Goal: Task Accomplishment & Management: Use online tool/utility

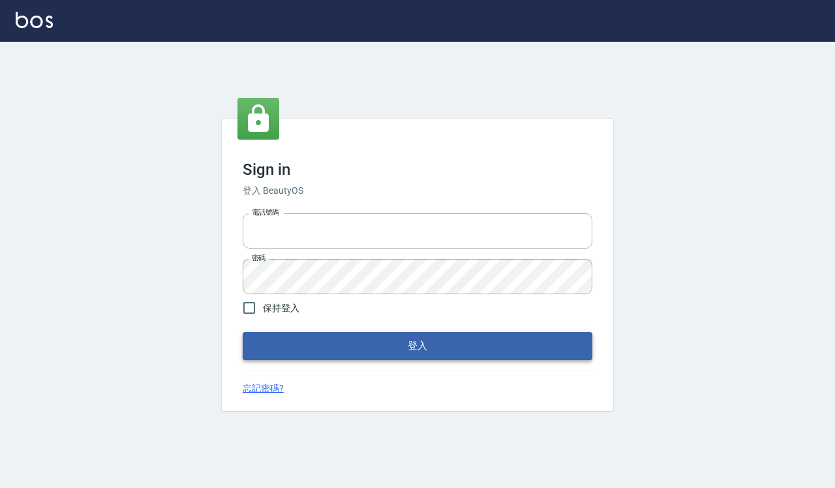
type input "0918733560"
click at [460, 339] on button "登入" at bounding box center [418, 345] width 350 height 27
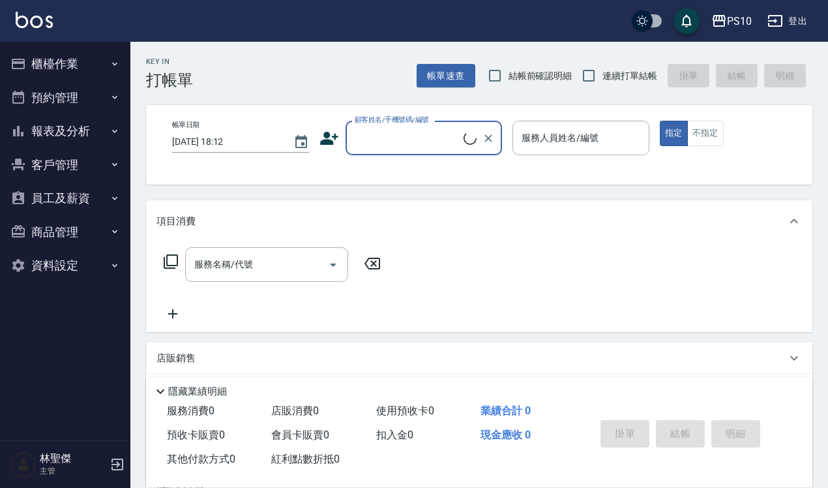
click at [82, 68] on button "櫃檯作業" at bounding box center [65, 64] width 120 height 34
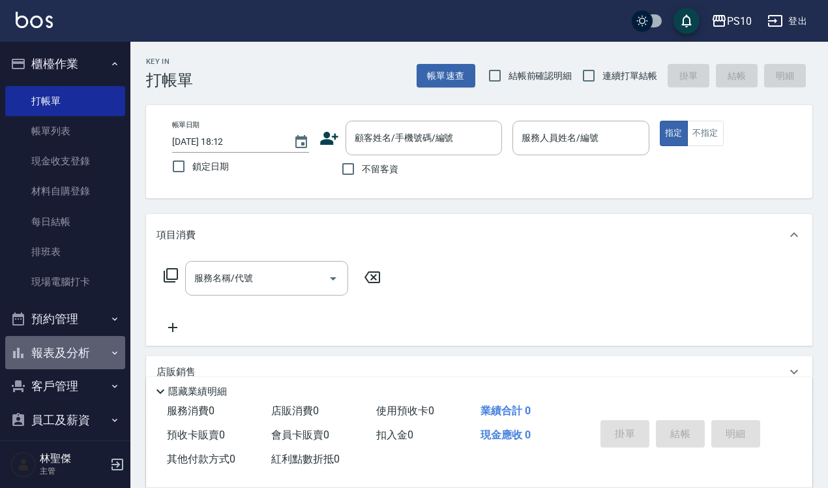
click at [87, 344] on button "報表及分析" at bounding box center [65, 353] width 120 height 34
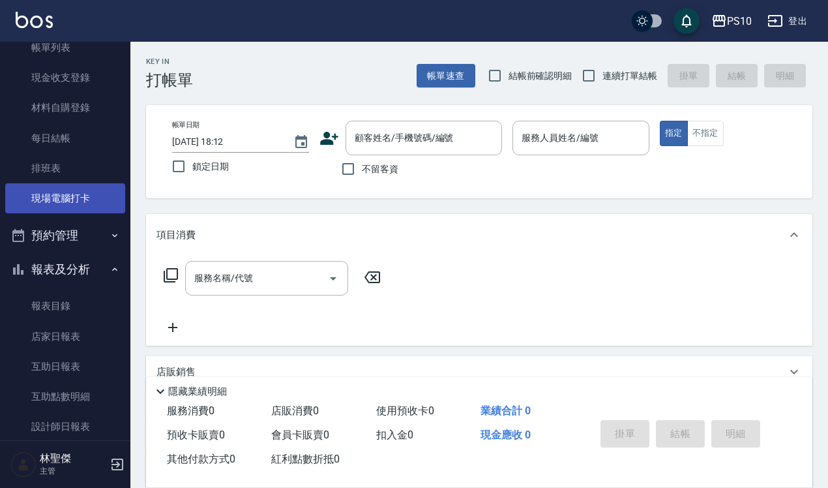
scroll to position [163, 0]
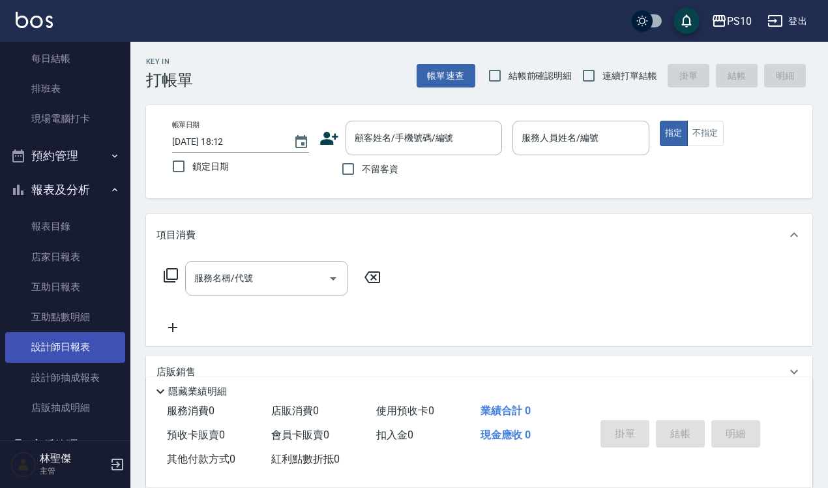
click at [80, 348] on link "設計師日報表" at bounding box center [65, 347] width 120 height 30
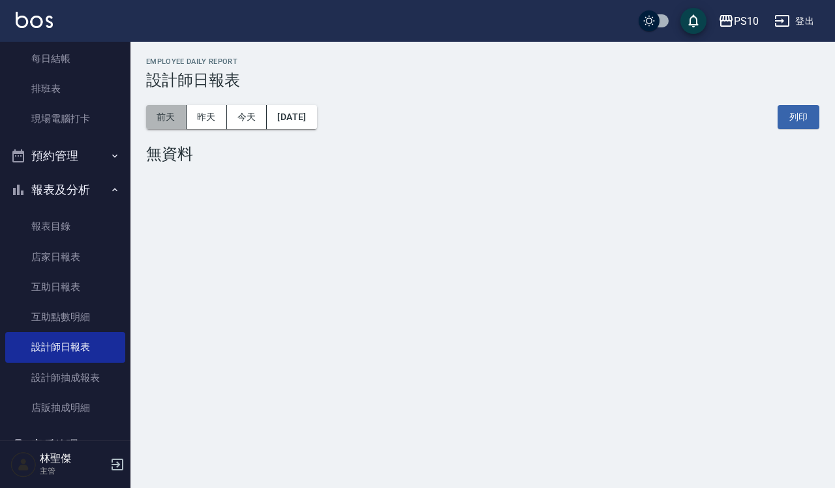
click at [173, 118] on button "前天" at bounding box center [166, 117] width 40 height 24
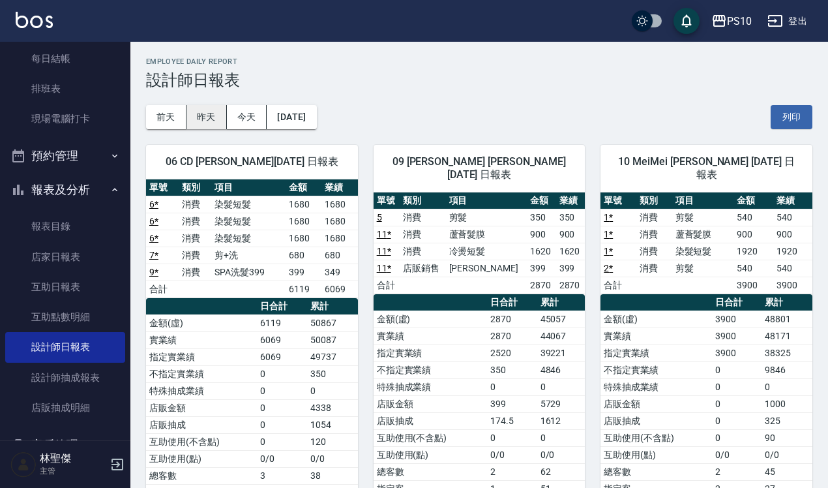
click at [223, 121] on button "昨天" at bounding box center [207, 117] width 40 height 24
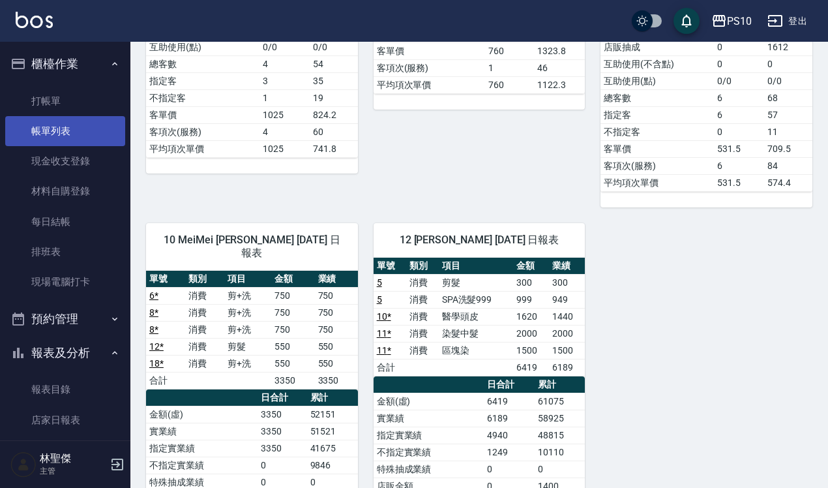
click at [88, 135] on link "帳單列表" at bounding box center [65, 131] width 120 height 30
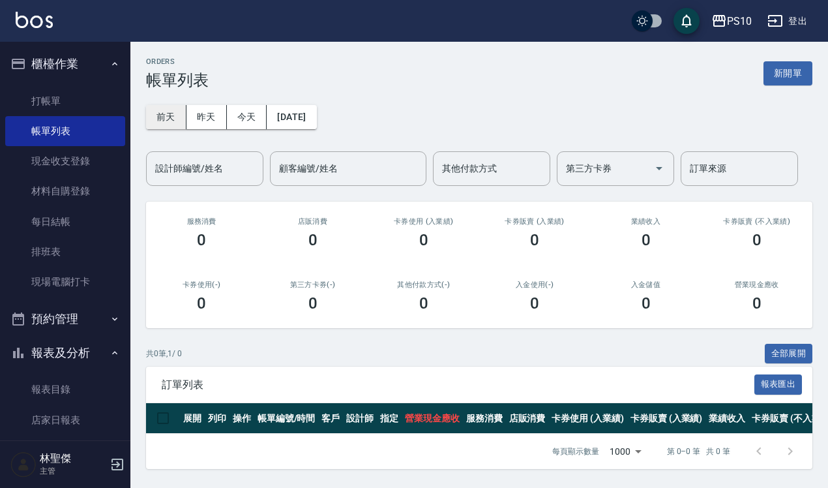
click at [170, 115] on button "前天" at bounding box center [166, 117] width 40 height 24
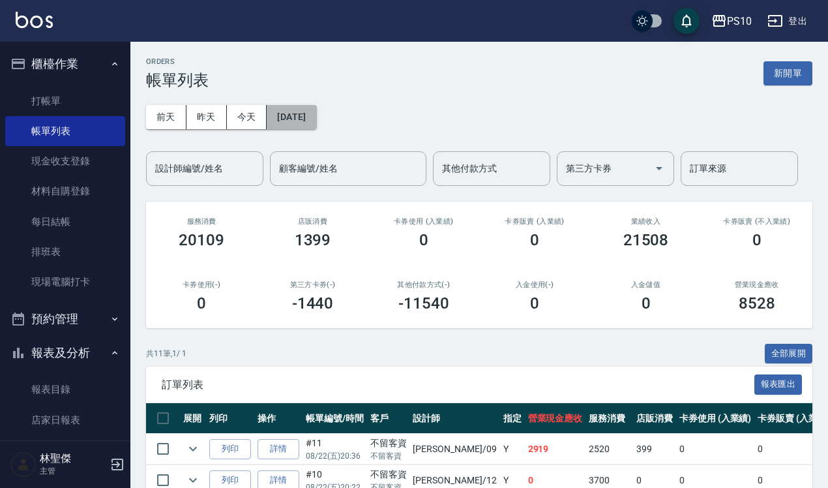
click at [303, 118] on button "[DATE]" at bounding box center [292, 117] width 50 height 24
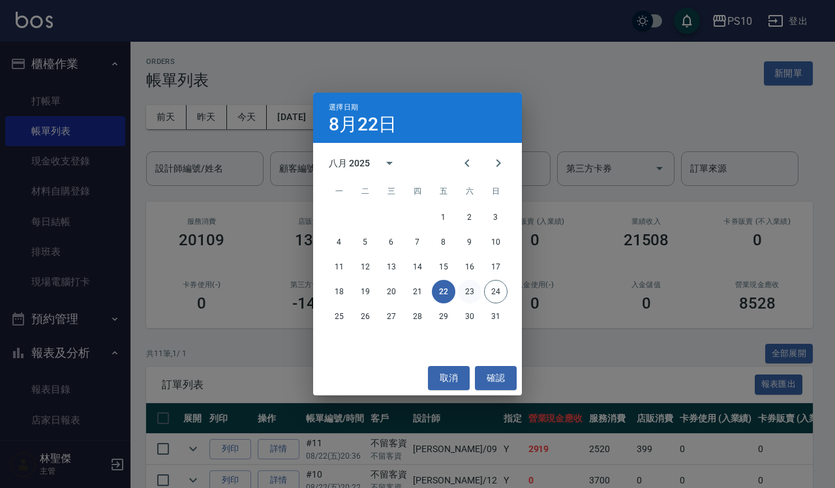
click at [470, 289] on button "23" at bounding box center [469, 291] width 23 height 23
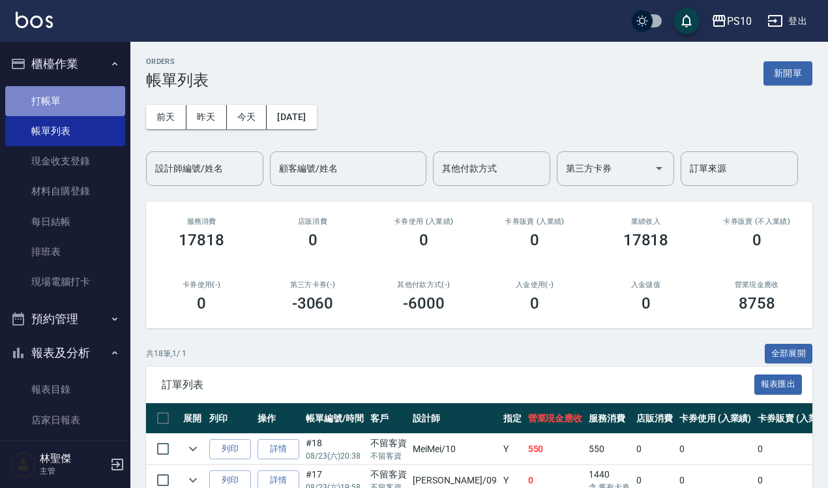
click at [83, 104] on link "打帳單" at bounding box center [65, 101] width 120 height 30
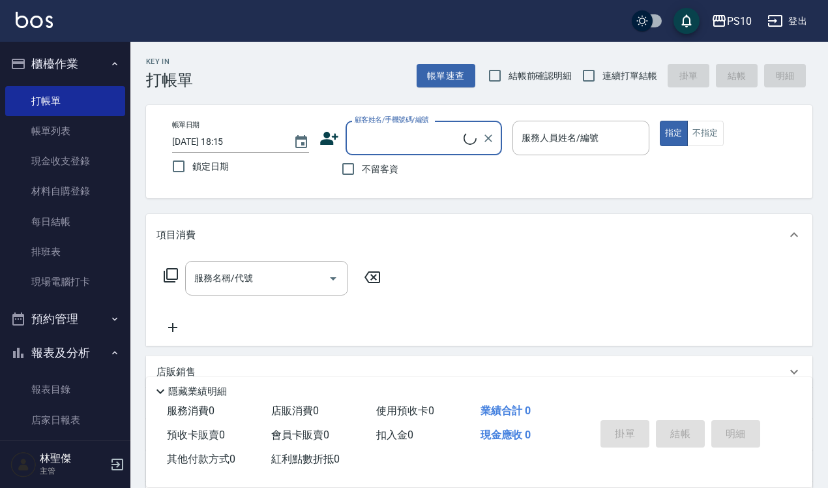
click at [540, 79] on span "結帳前確認明細" at bounding box center [541, 76] width 64 height 14
click at [509, 79] on input "結帳前確認明細" at bounding box center [494, 75] width 27 height 27
checkbox input "true"
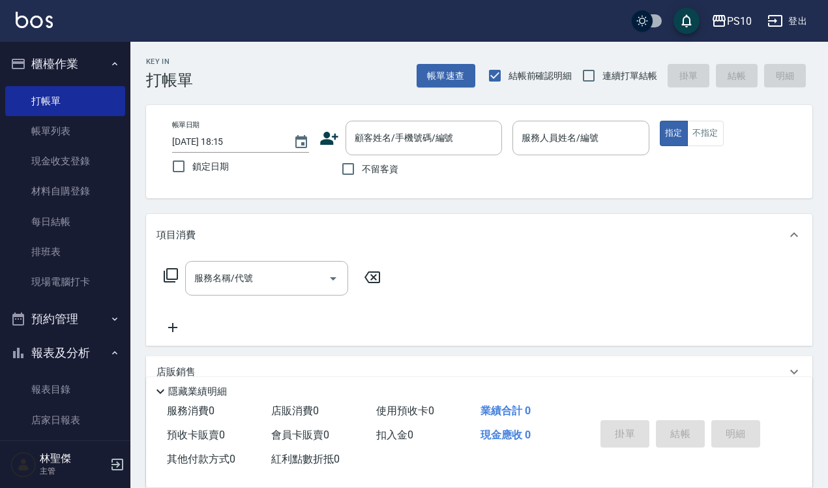
click at [613, 70] on span "連續打單結帳" at bounding box center [630, 76] width 55 height 14
click at [603, 70] on input "連續打單結帳" at bounding box center [588, 75] width 27 height 27
checkbox input "true"
click at [562, 134] on input "服務人員姓名/編號" at bounding box center [580, 138] width 125 height 23
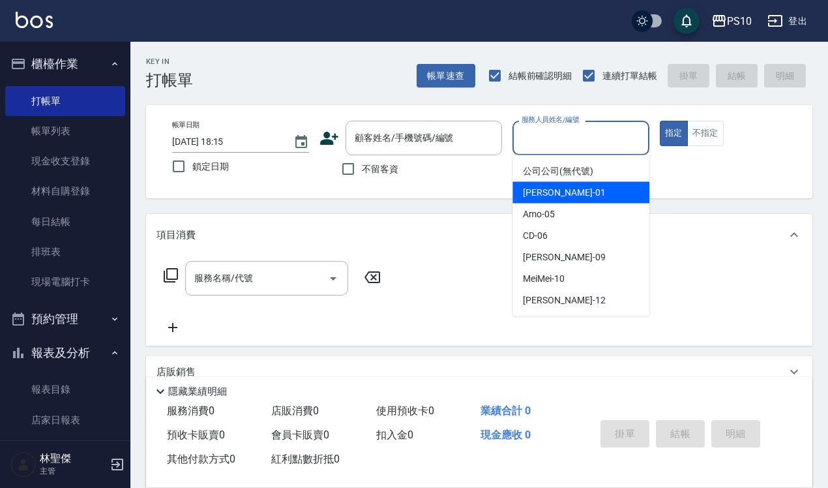
click at [556, 197] on span "[PERSON_NAME] -01" at bounding box center [564, 193] width 82 height 14
type input "[PERSON_NAME]-01"
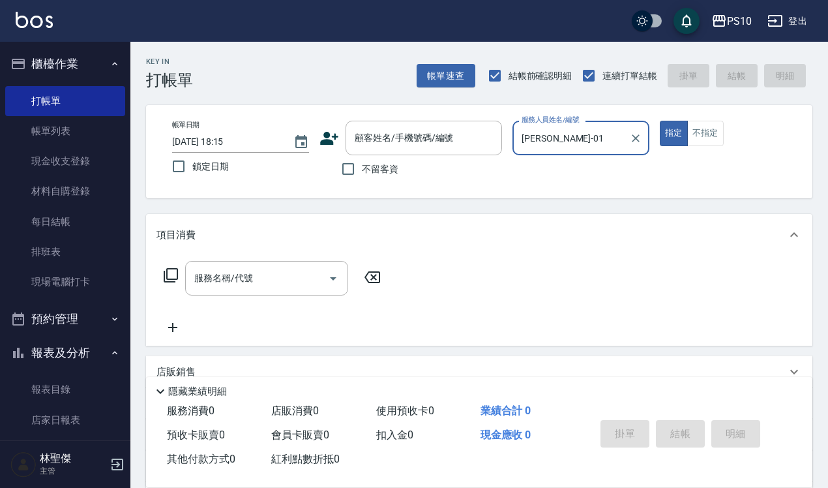
click at [373, 172] on span "不留客資" at bounding box center [380, 169] width 37 height 14
click at [362, 172] on input "不留客資" at bounding box center [348, 168] width 27 height 27
checkbox input "true"
click at [284, 284] on input "服務名稱/代號" at bounding box center [257, 278] width 132 height 23
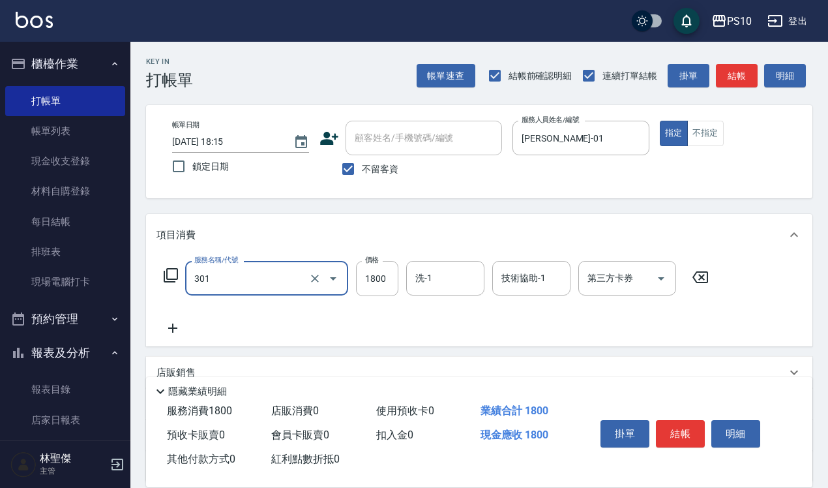
type input "冷燙短髮(301)"
drag, startPoint x: 363, startPoint y: 277, endPoint x: 408, endPoint y: 275, distance: 45.1
click at [408, 275] on div "服務名稱/代號 冷燙短髮(301) 服務名稱/代號 價格 2970 價格 洗-1 洗-1 技術協助-1 技術協助-1 第三方卡券 第三方卡券" at bounding box center [437, 278] width 560 height 35
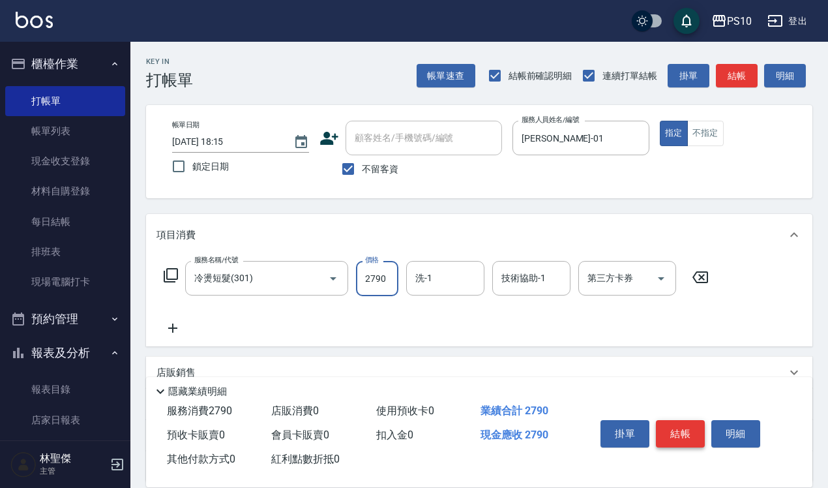
type input "2790"
click at [683, 431] on button "結帳" at bounding box center [680, 433] width 49 height 27
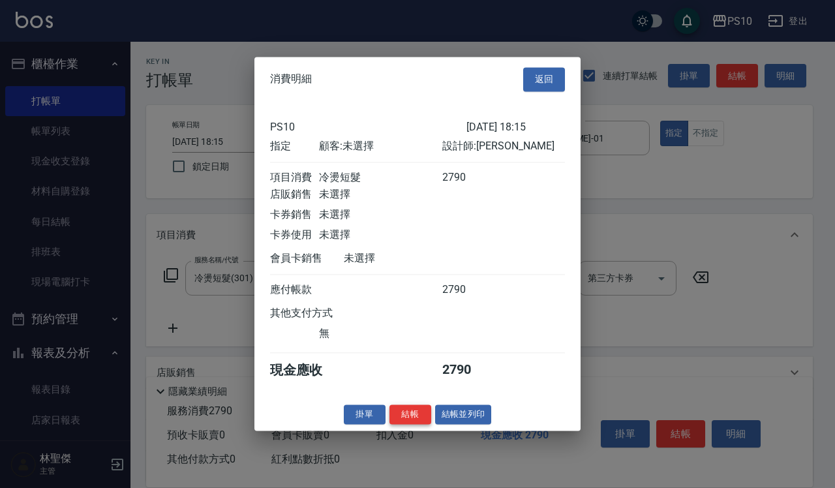
click at [421, 425] on button "結帳" at bounding box center [410, 414] width 42 height 20
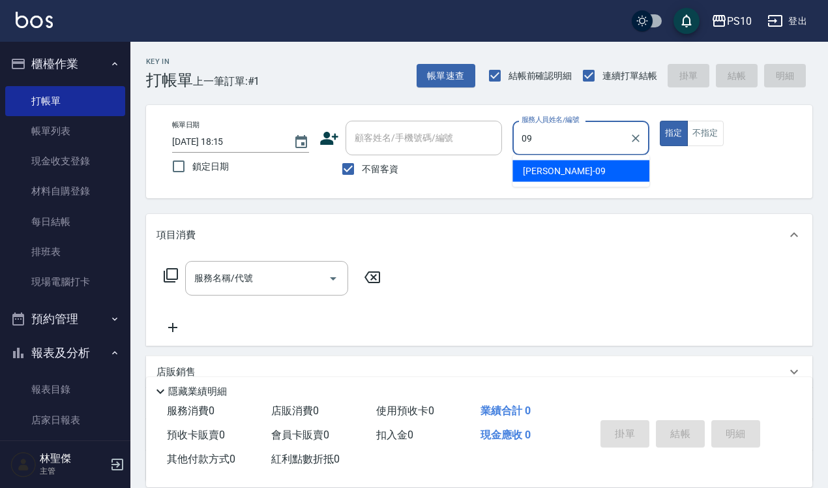
type input "[PERSON_NAME]-09"
type button "true"
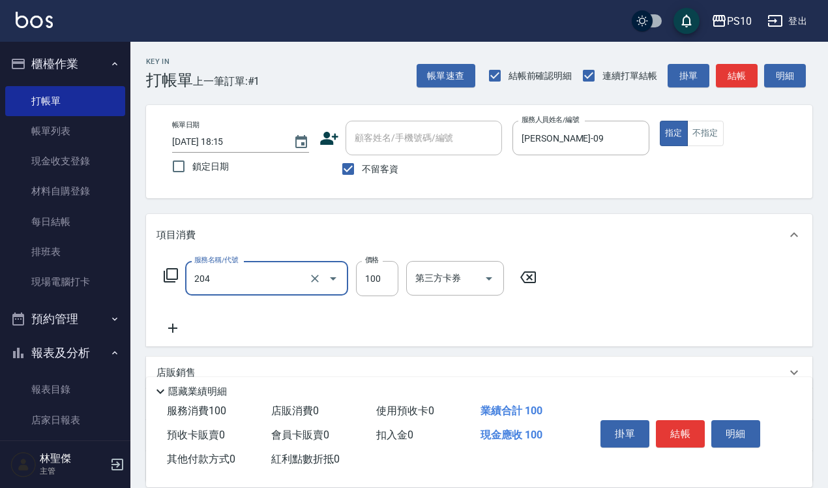
type input "剪瀏海(204)"
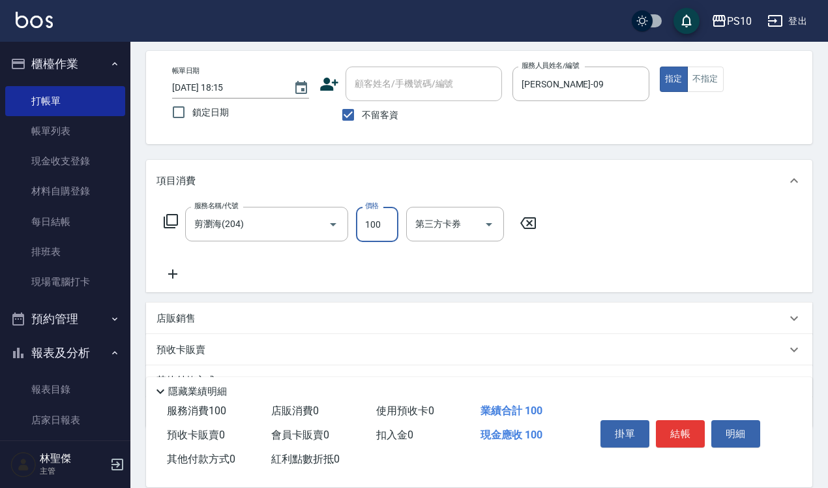
scroll to position [118, 0]
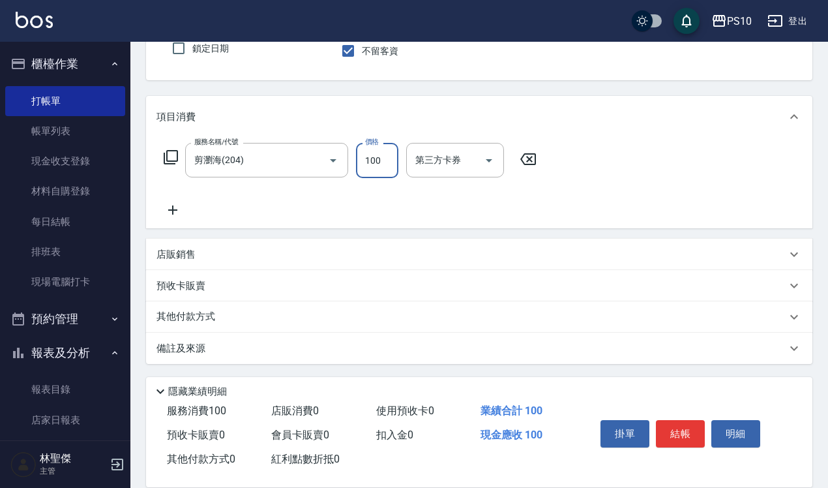
click at [217, 256] on div "店販銷售" at bounding box center [472, 255] width 630 height 14
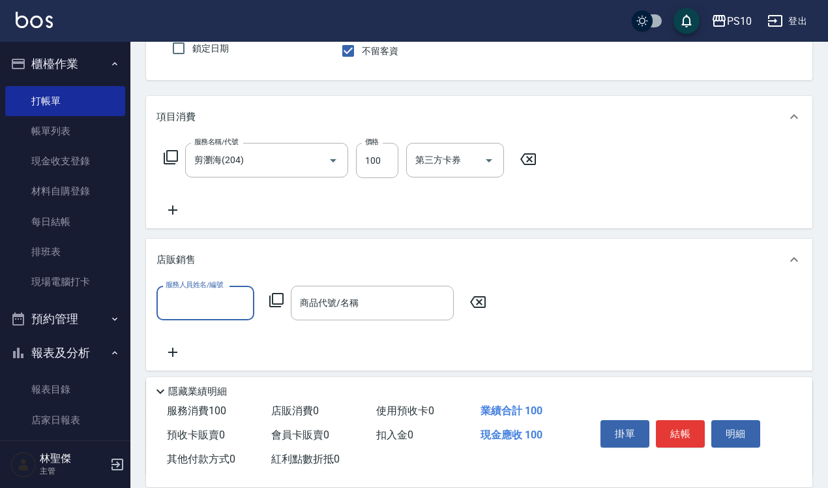
scroll to position [0, 0]
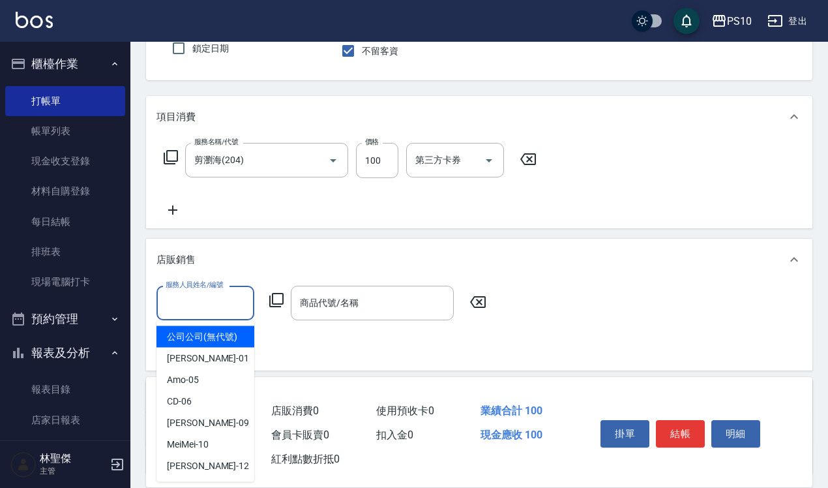
click at [213, 305] on input "服務人員姓名/編號" at bounding box center [205, 303] width 86 height 23
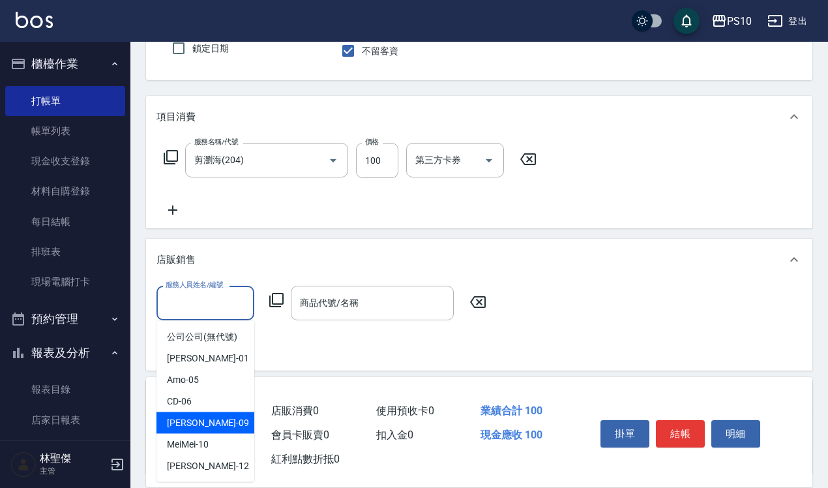
click at [207, 415] on div "[PERSON_NAME] -09" at bounding box center [206, 423] width 98 height 22
type input "[PERSON_NAME]-09"
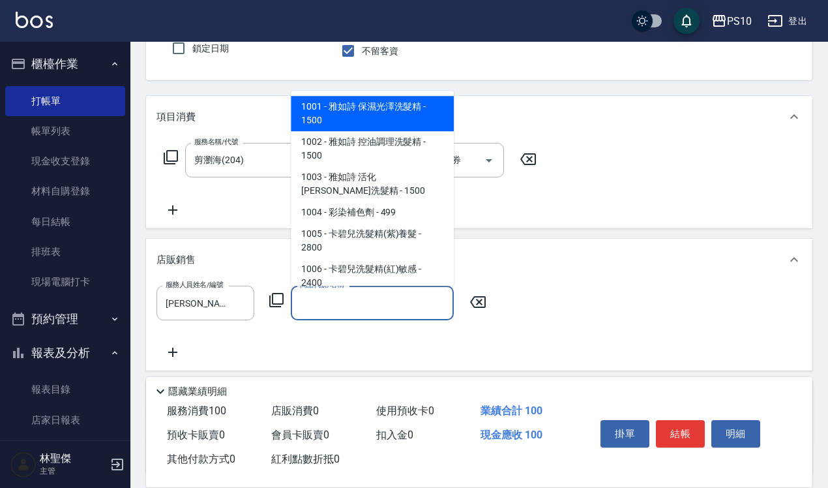
click at [360, 310] on input "商品代號/名稱" at bounding box center [372, 303] width 151 height 23
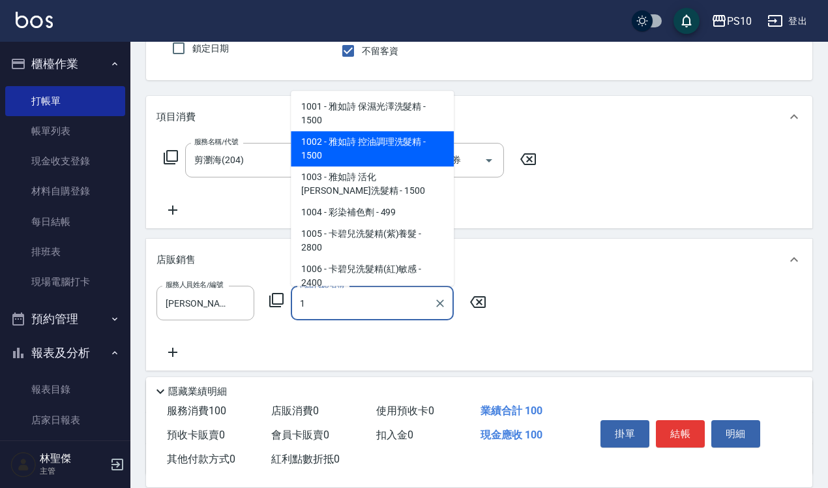
click at [393, 150] on span "1002 - 雅如詩 控油調理洗髮精 - 1500" at bounding box center [372, 148] width 163 height 35
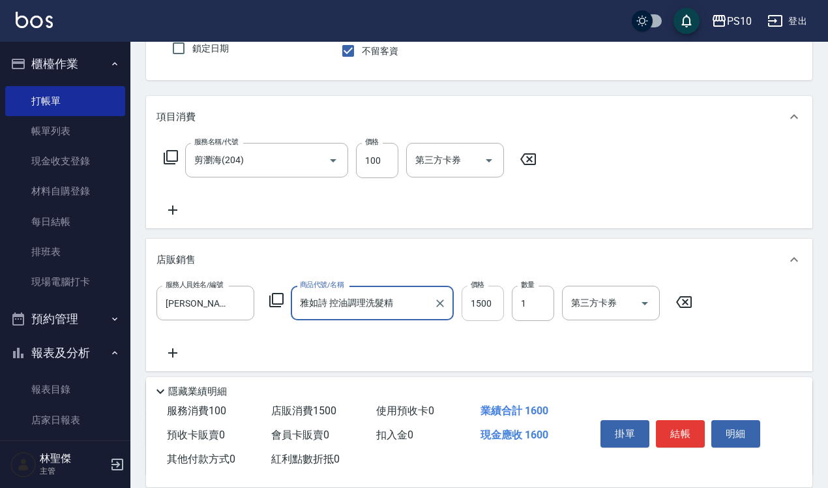
type input "雅如詩 控油調理洗髮精"
click at [471, 301] on input "1500" at bounding box center [483, 303] width 42 height 35
type input "1350"
click at [172, 349] on icon at bounding box center [173, 353] width 33 height 16
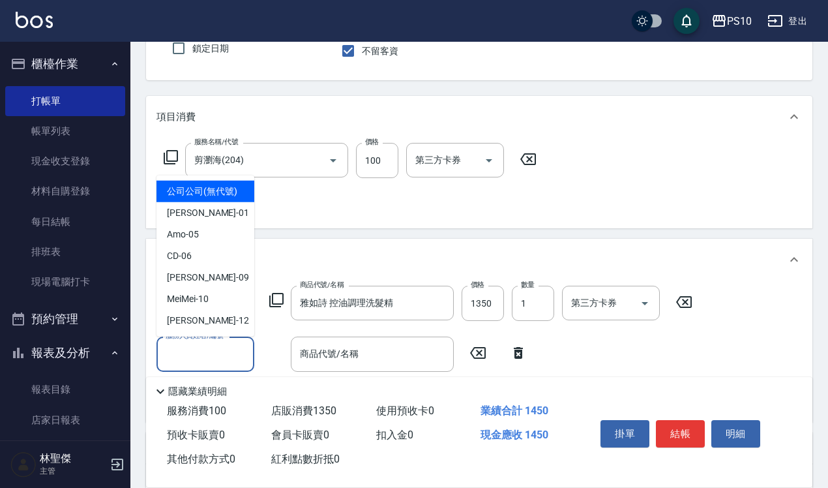
click at [219, 346] on input "服務人員姓名/編號" at bounding box center [205, 353] width 86 height 23
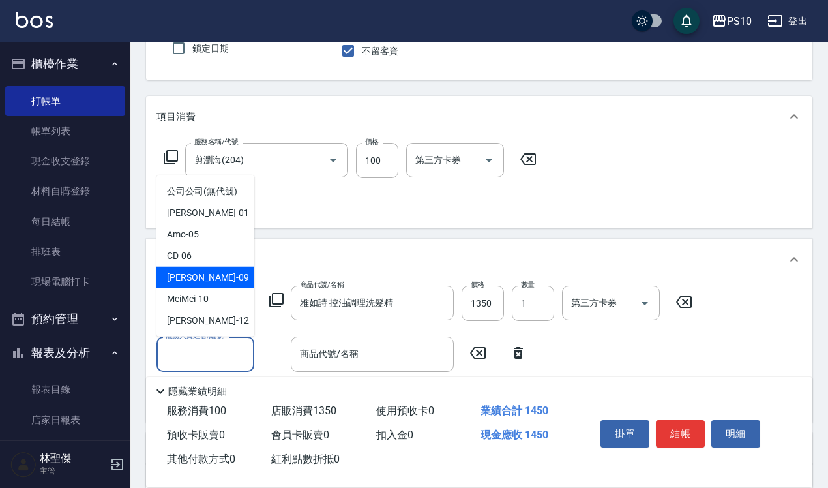
click at [212, 273] on div "[PERSON_NAME] -09" at bounding box center [206, 278] width 98 height 22
type input "[PERSON_NAME]-09"
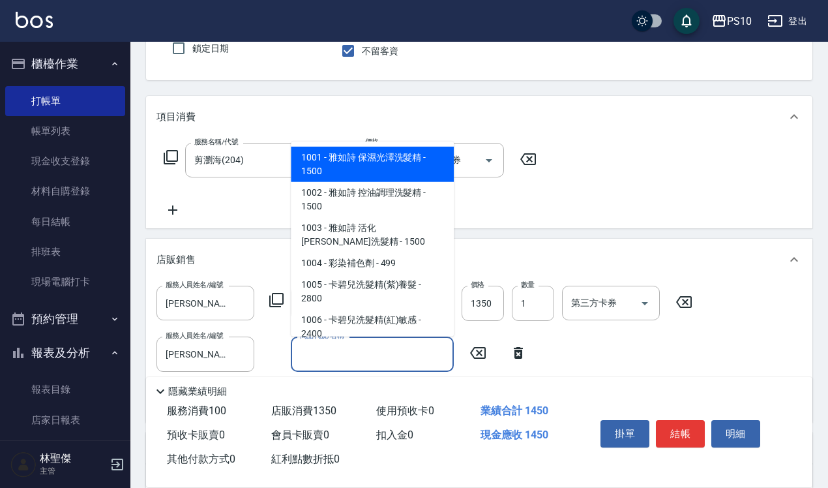
click at [367, 359] on input "商品代號/名稱" at bounding box center [372, 353] width 151 height 23
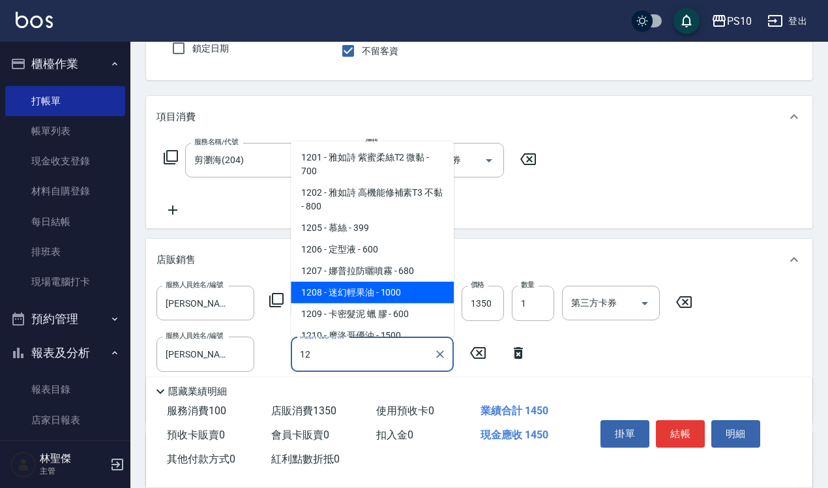
type input "迷幻輕果油"
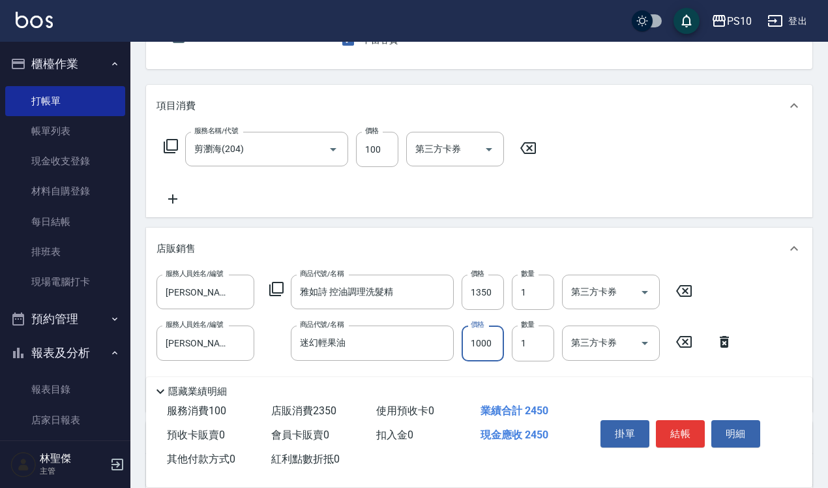
scroll to position [280, 0]
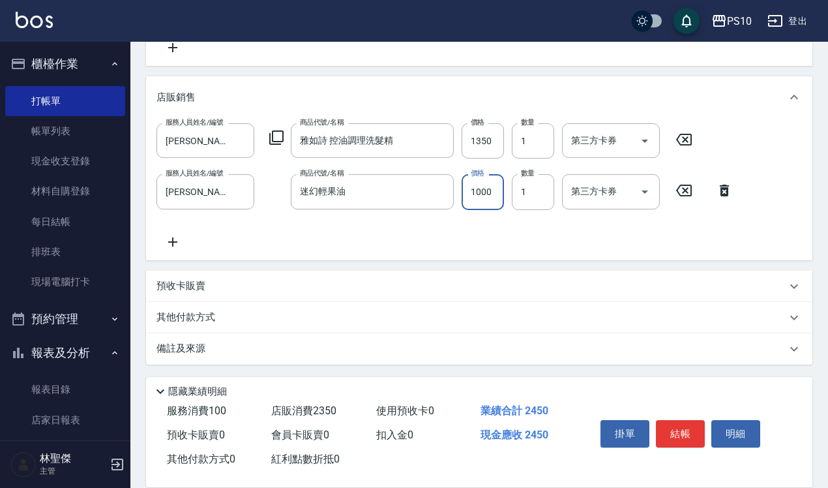
click at [227, 315] on div "其他付款方式" at bounding box center [472, 317] width 630 height 14
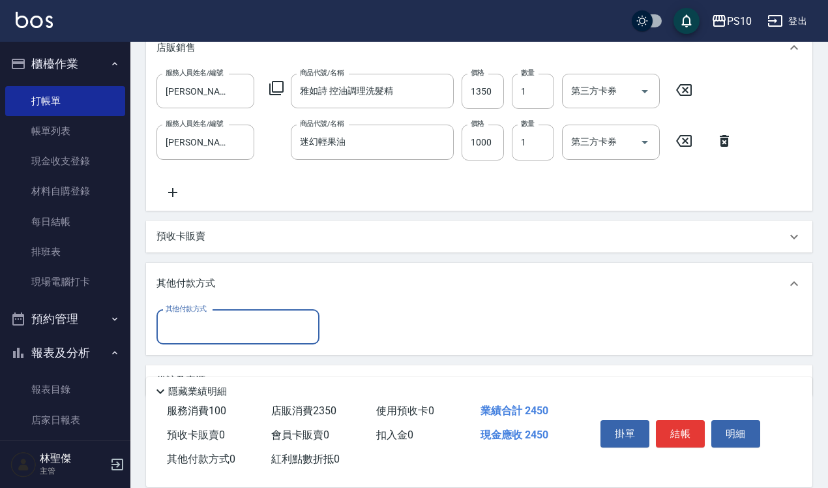
scroll to position [0, 0]
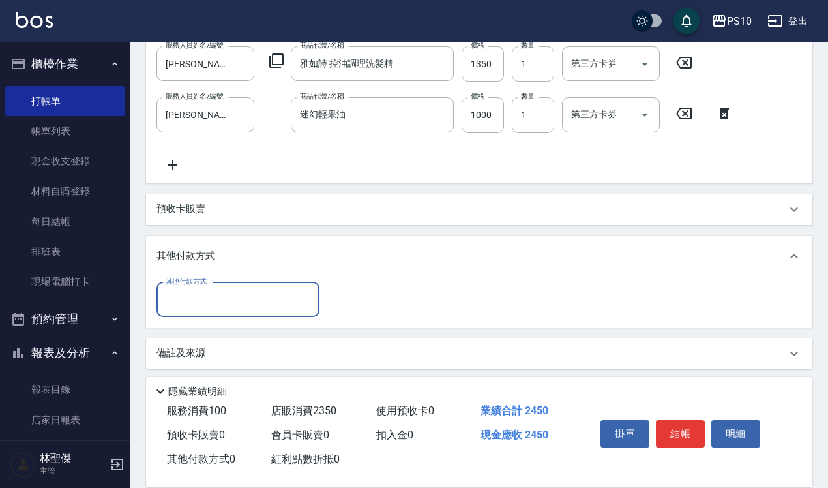
click at [213, 293] on input "其他付款方式" at bounding box center [237, 299] width 151 height 23
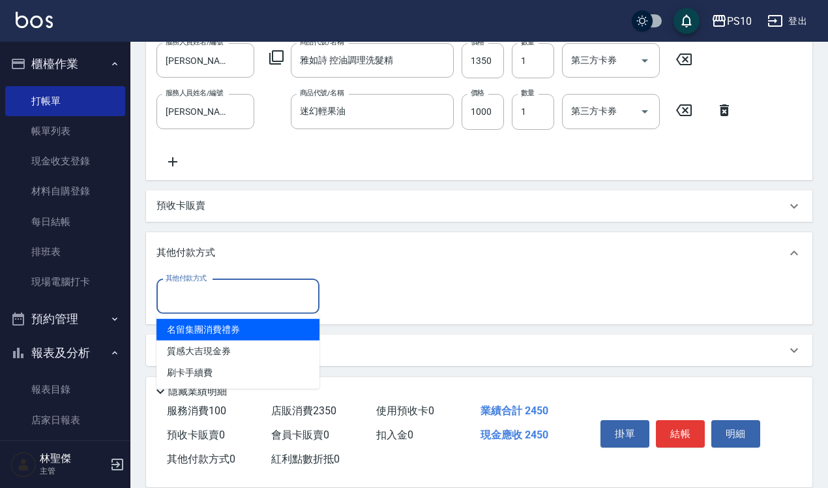
scroll to position [362, 0]
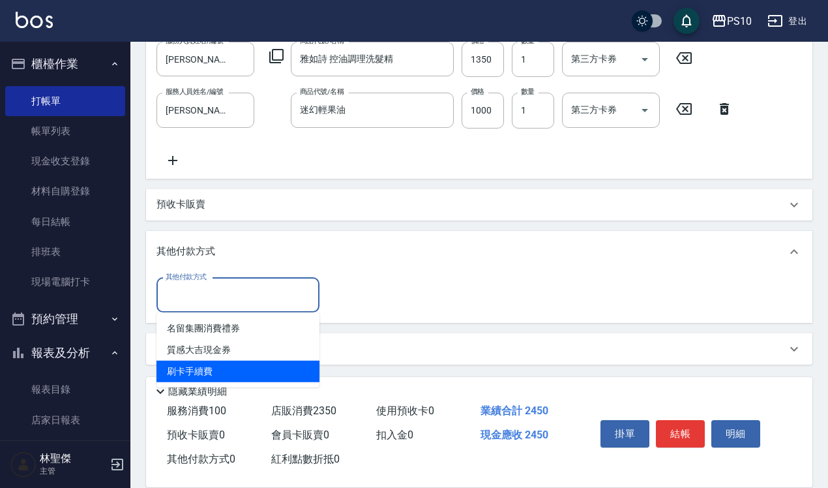
click at [238, 368] on span "刷卡手續費" at bounding box center [238, 372] width 163 height 22
type input "刷卡手續費"
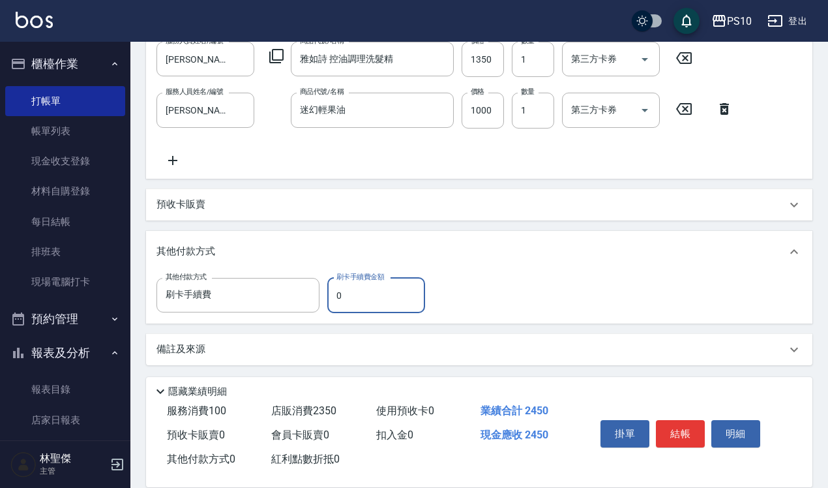
scroll to position [363, 0]
drag, startPoint x: 354, startPoint y: 301, endPoint x: 330, endPoint y: 307, distance: 25.0
click at [330, 307] on input "0" at bounding box center [376, 294] width 98 height 35
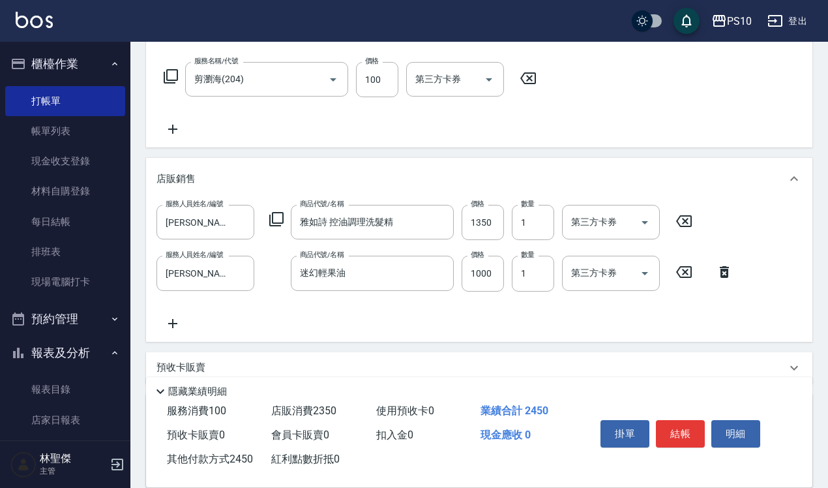
scroll to position [37, 0]
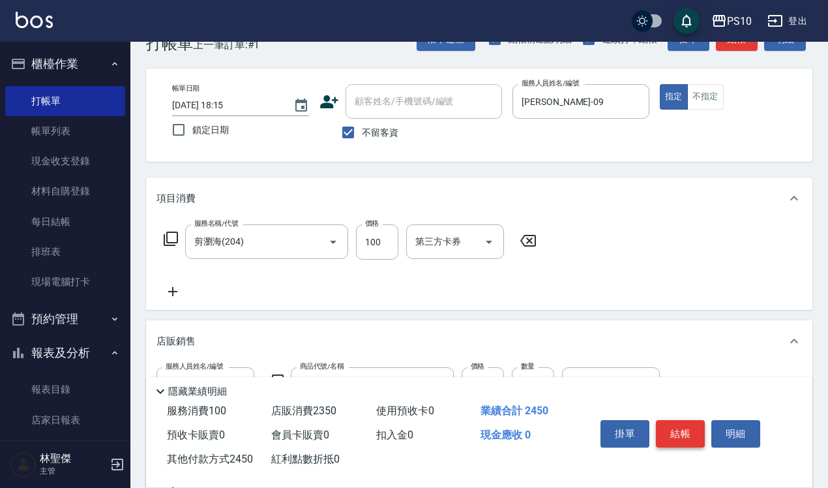
type input "2450"
click at [670, 428] on button "結帳" at bounding box center [680, 433] width 49 height 27
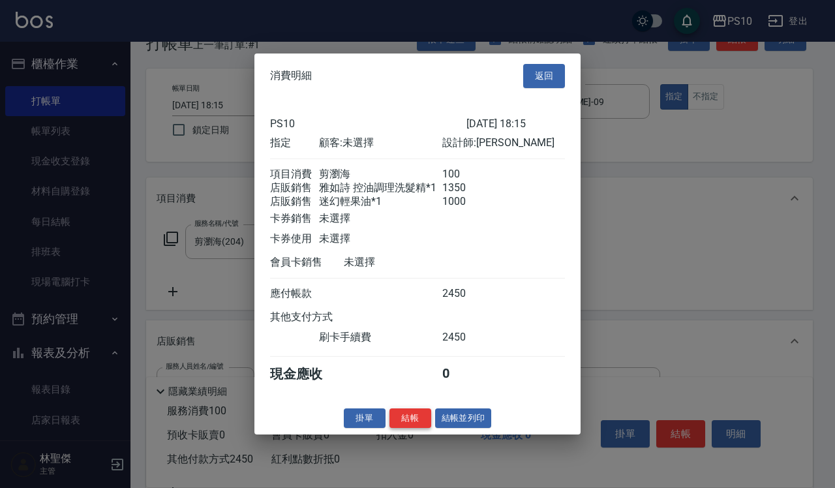
click at [412, 427] on button "結帳" at bounding box center [410, 418] width 42 height 20
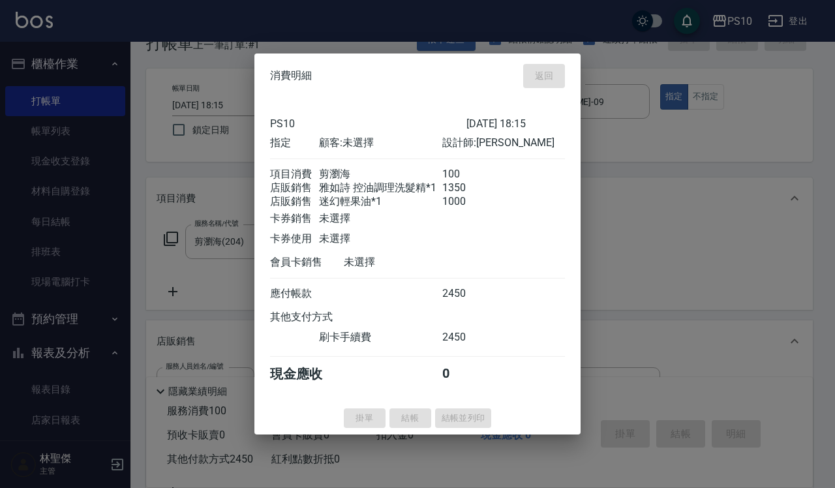
type input "[DATE] 18:16"
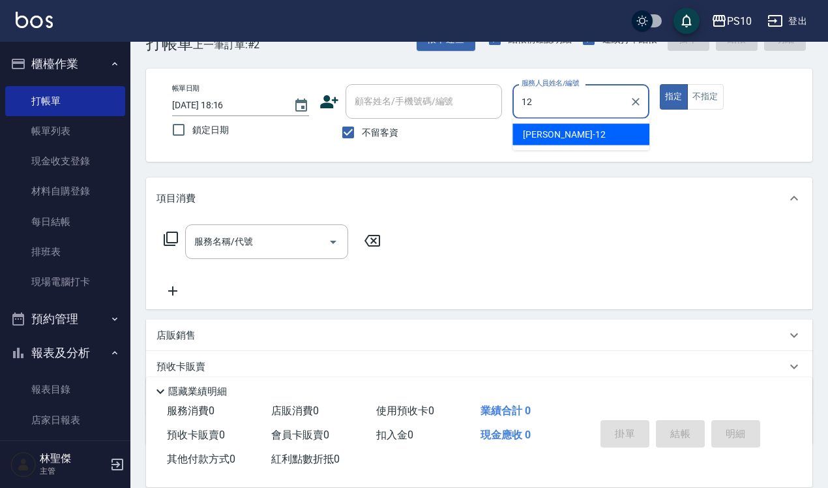
type input "[PERSON_NAME]-12"
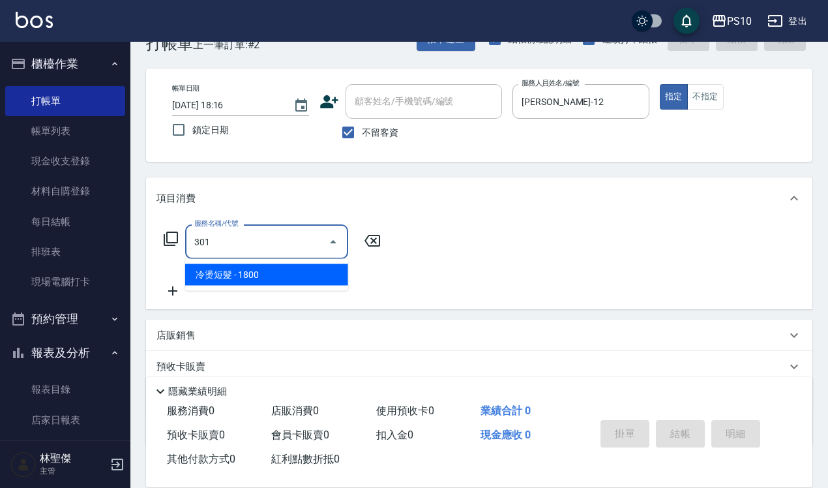
type input "冷燙短髮(301)"
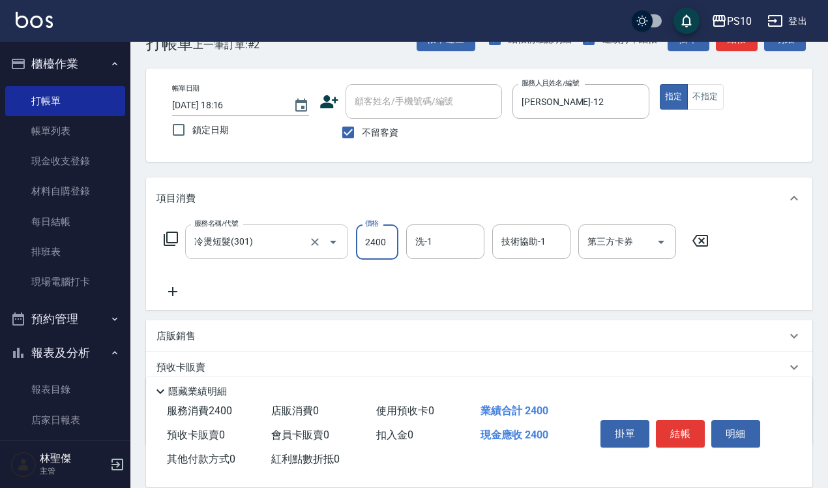
type input "2400"
click at [267, 233] on input "冷燙短髮(301)" at bounding box center [248, 241] width 115 height 23
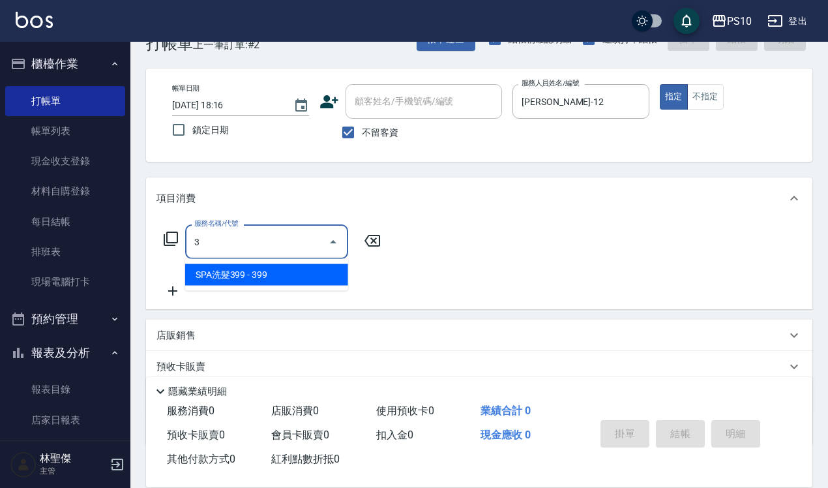
scroll to position [0, 0]
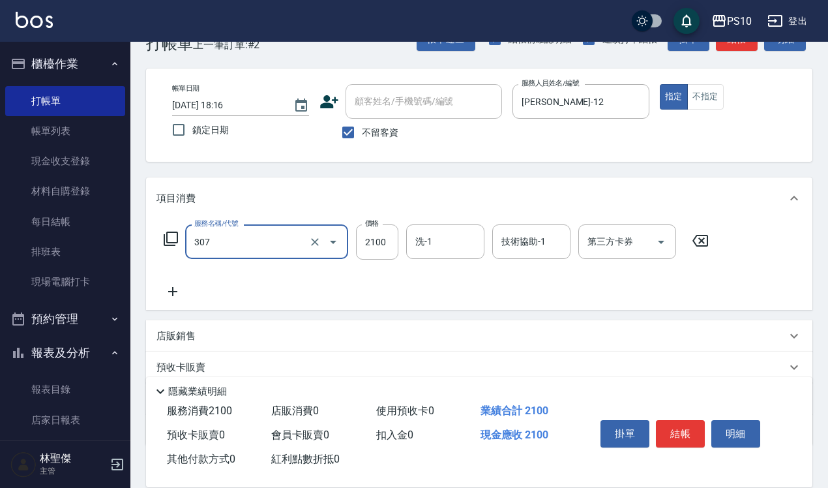
type input "熱塑燙短髮(307)"
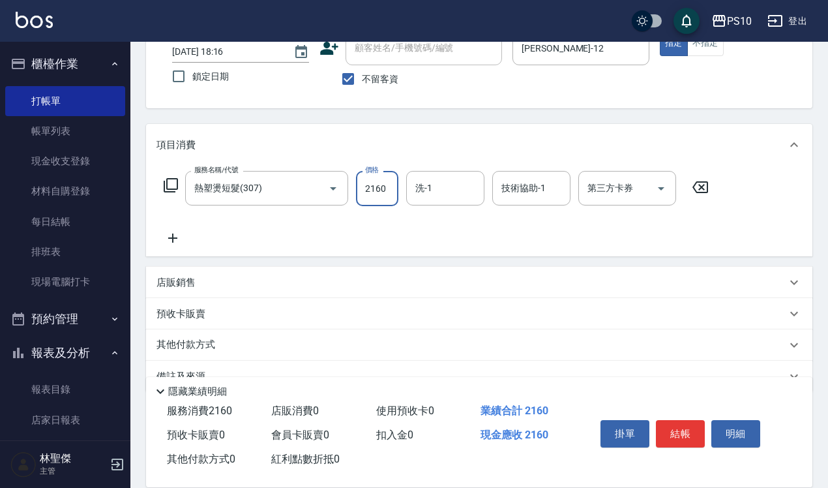
scroll to position [118, 0]
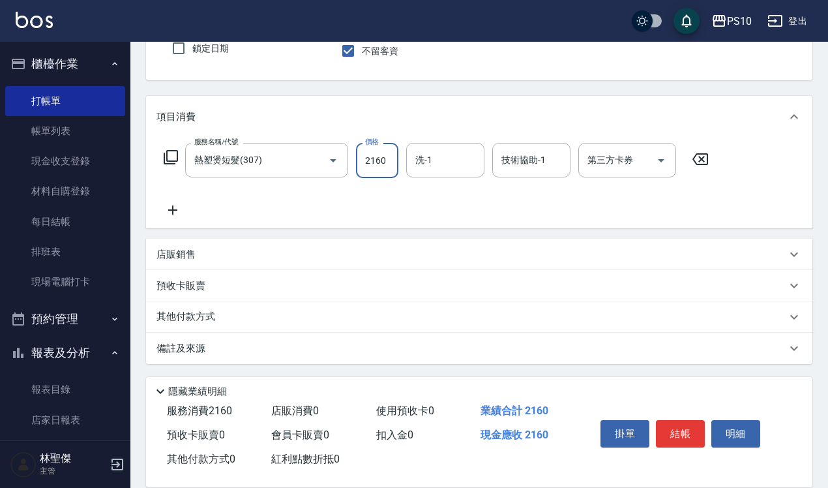
type input "2160"
click at [181, 307] on div "其他付款方式" at bounding box center [479, 316] width 666 height 31
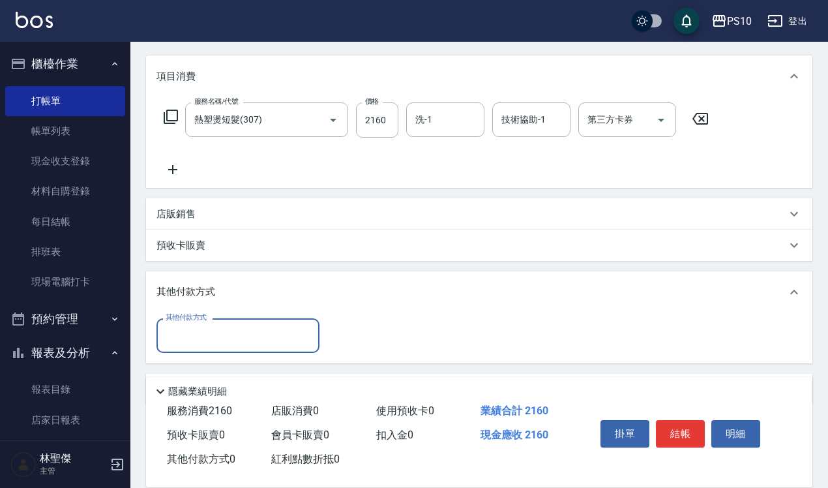
scroll to position [200, 0]
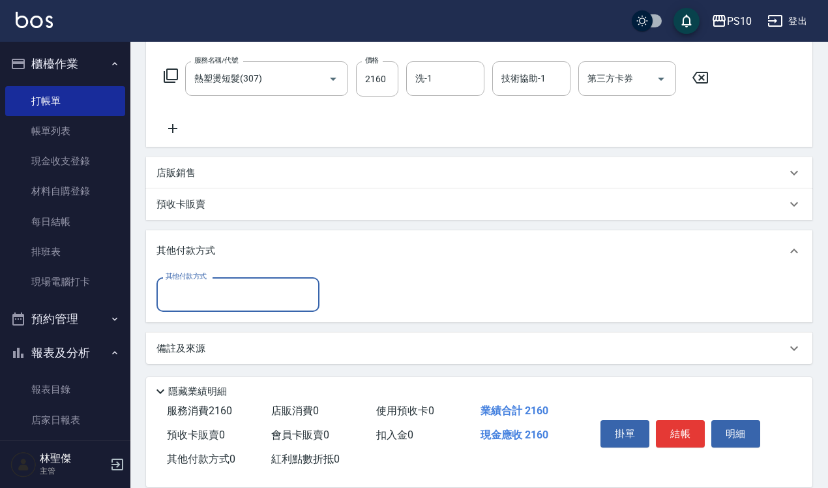
click at [265, 298] on input "其他付款方式" at bounding box center [237, 294] width 151 height 23
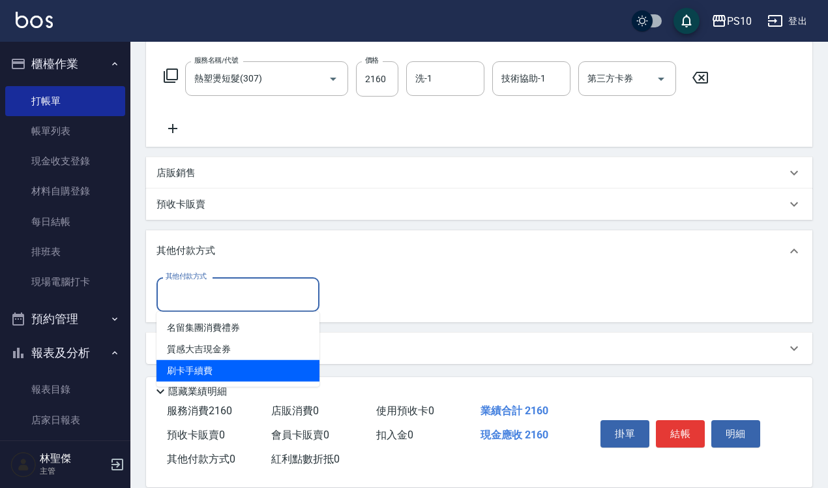
click at [233, 370] on span "刷卡手續費" at bounding box center [238, 371] width 163 height 22
type input "刷卡手續費"
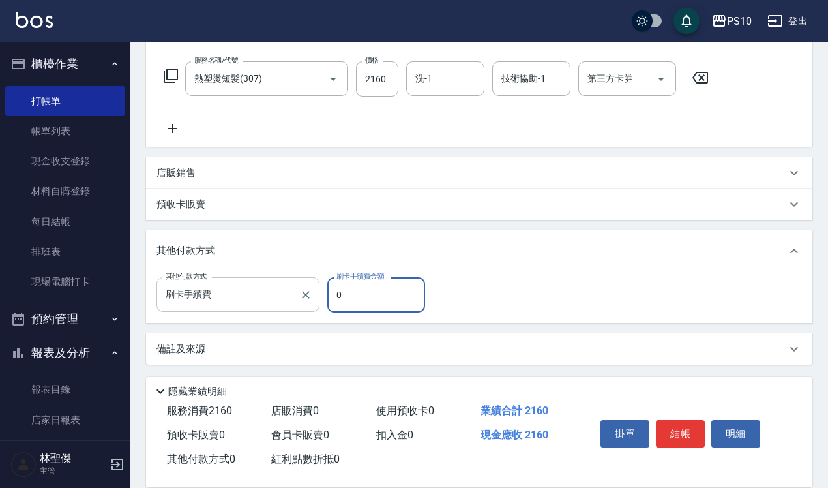
drag, startPoint x: 357, startPoint y: 294, endPoint x: 310, endPoint y: 307, distance: 48.1
click at [310, 307] on div "其他付款方式 刷卡手續費 其他付款方式 刷卡手續費金額 0 刷卡手續費金額" at bounding box center [295, 294] width 277 height 35
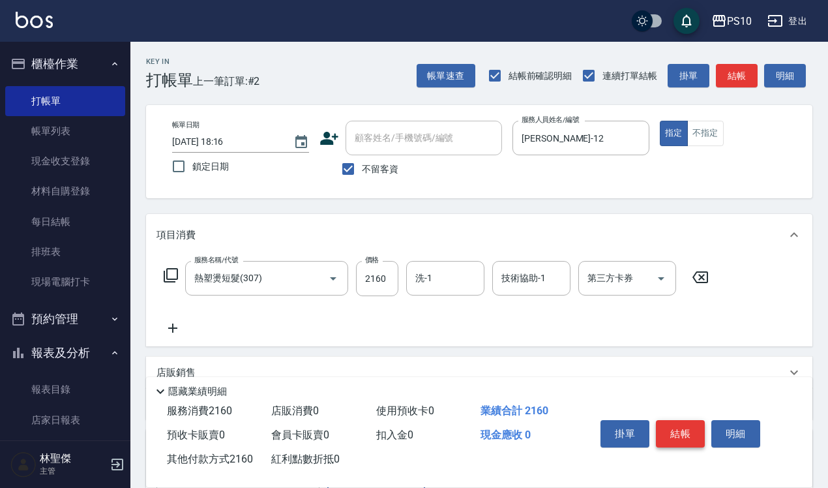
type input "2160"
click at [680, 429] on button "結帳" at bounding box center [680, 433] width 49 height 27
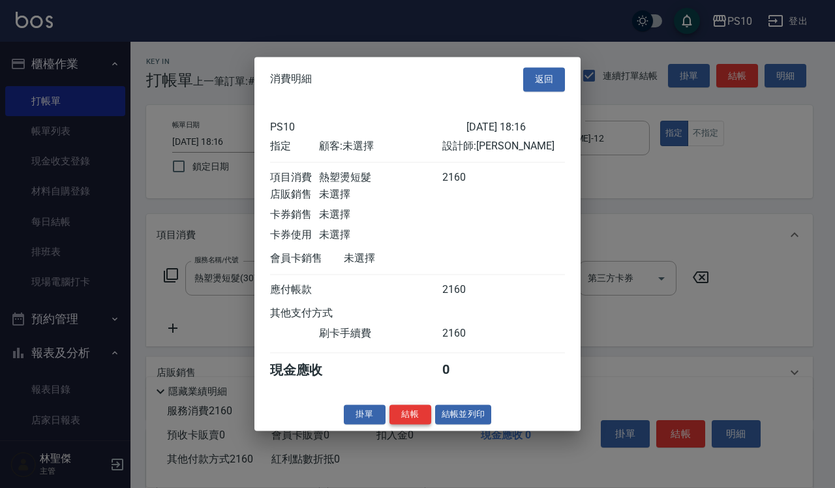
click at [413, 425] on button "結帳" at bounding box center [410, 414] width 42 height 20
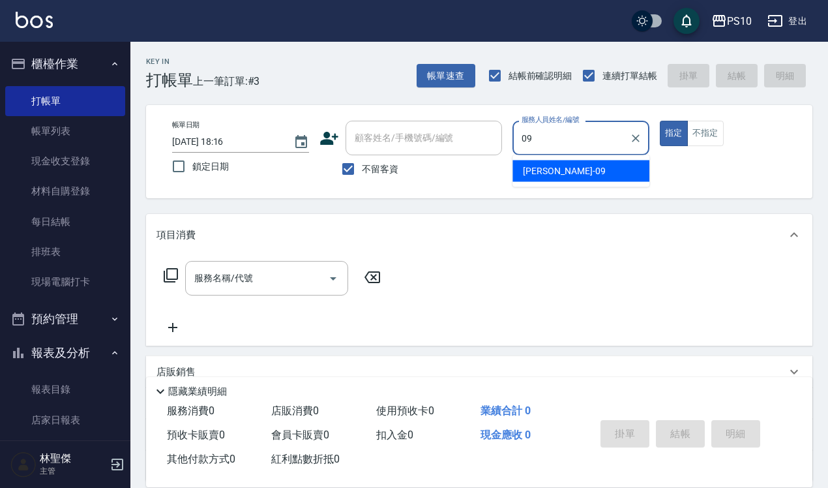
type input "[PERSON_NAME]-09"
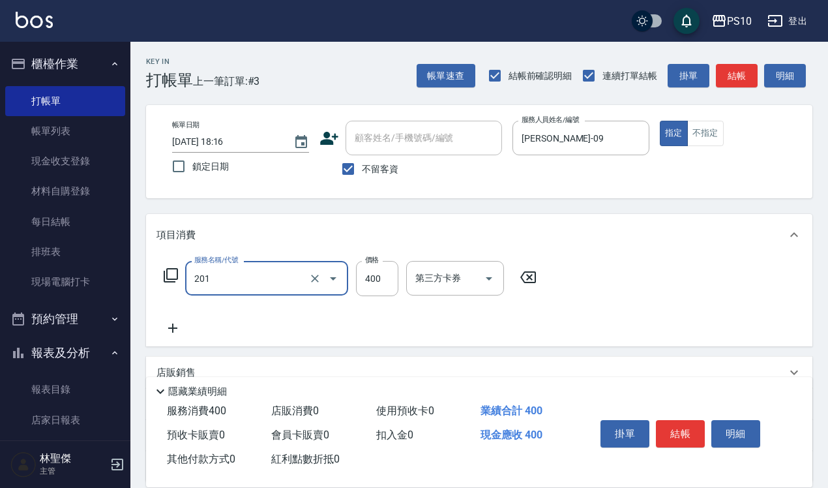
type input "剪髮(201)"
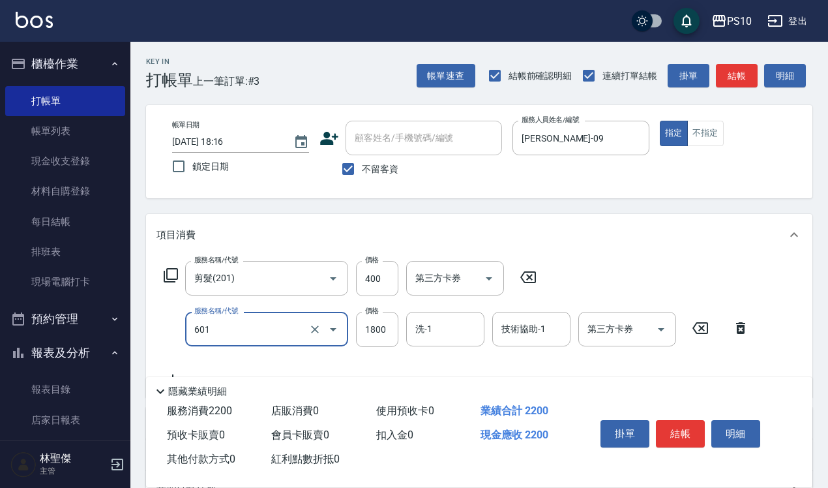
type input "醫學頭皮(601)"
type input "1500"
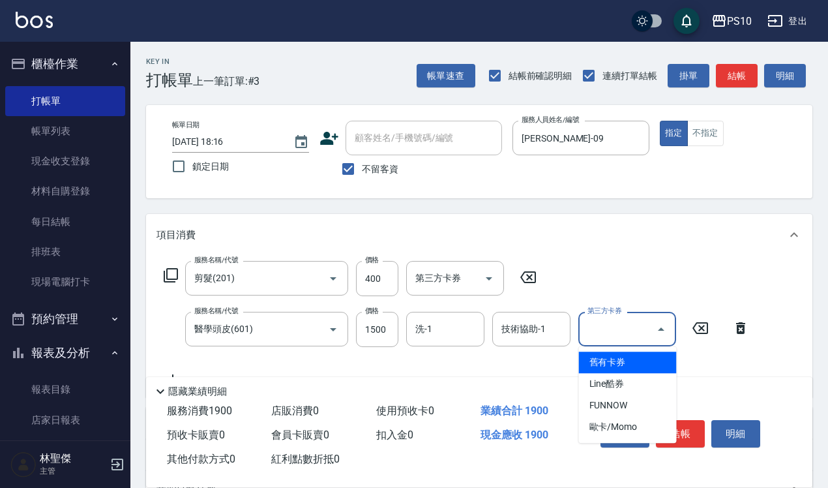
type input "舊有卡券"
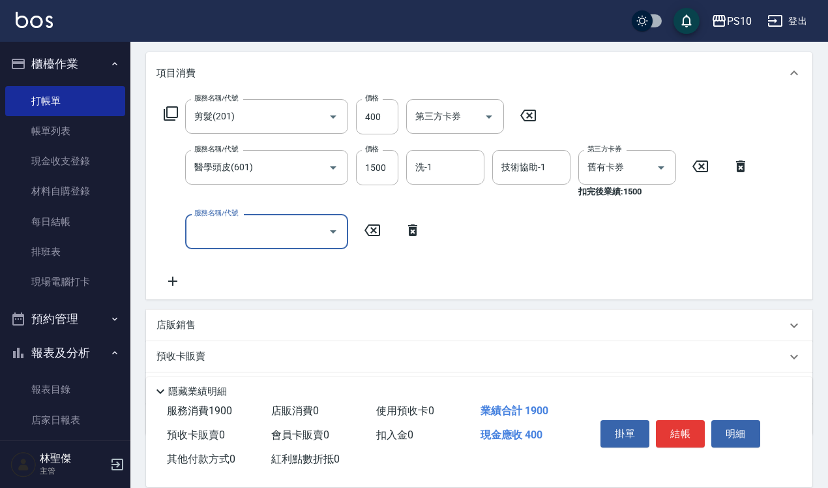
scroll to position [163, 0]
type input "蘆薈髮膜(602)"
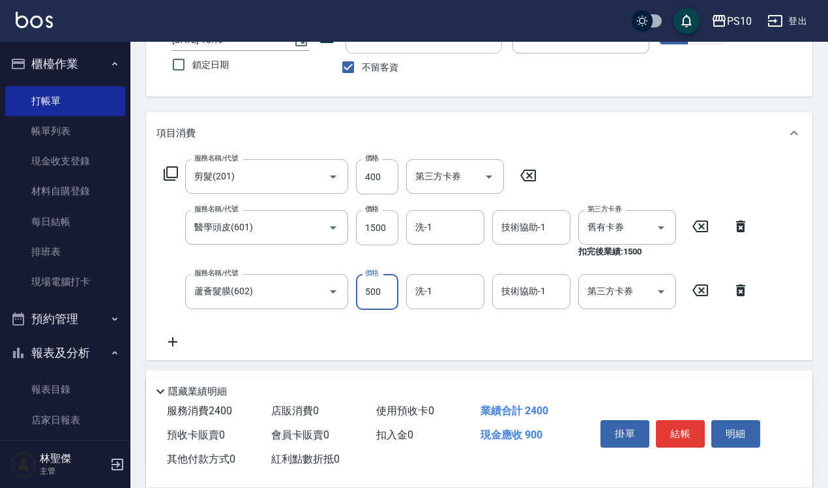
scroll to position [0, 0]
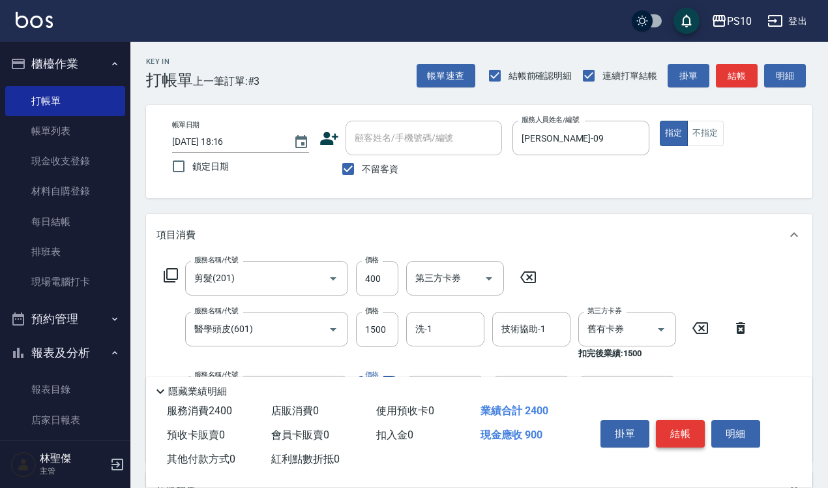
type input "500"
click at [689, 425] on button "結帳" at bounding box center [680, 433] width 49 height 27
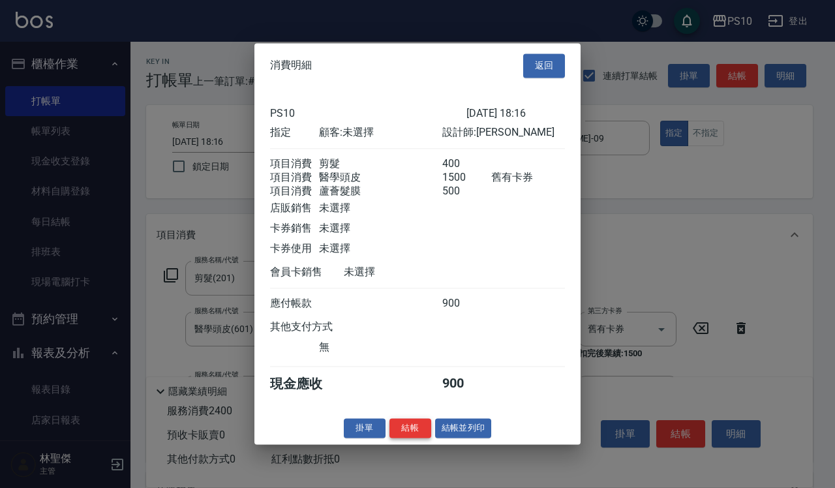
click at [404, 432] on button "結帳" at bounding box center [410, 428] width 42 height 20
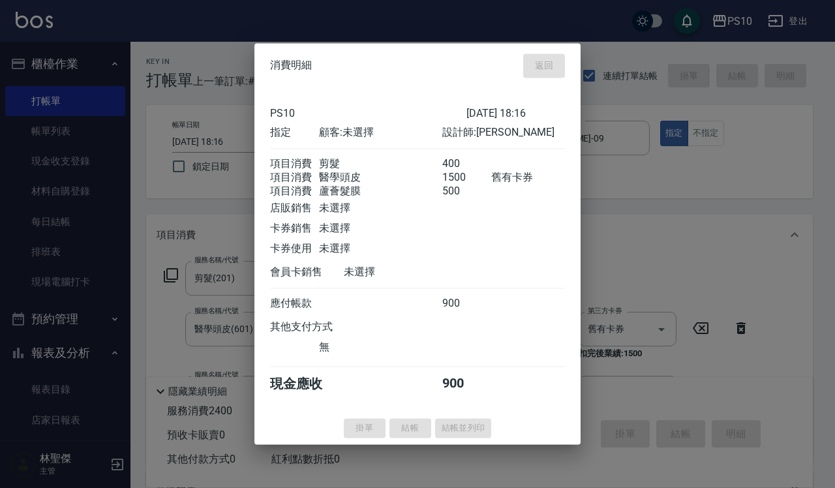
type input "[DATE] 18:17"
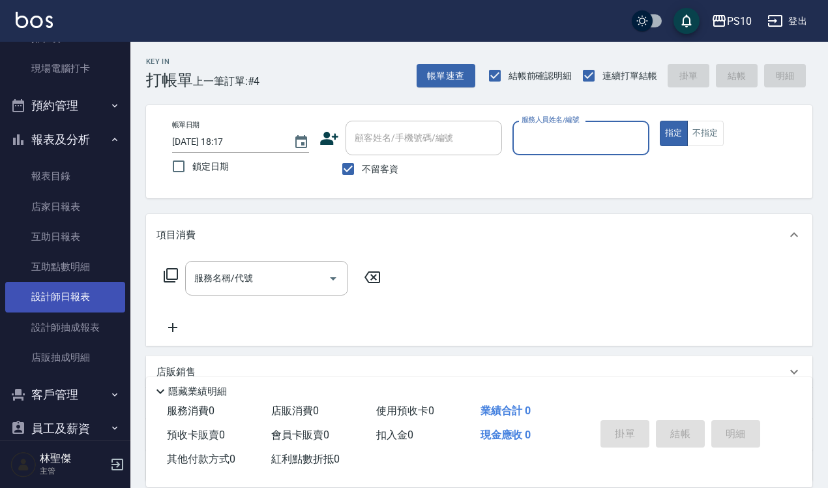
scroll to position [301, 0]
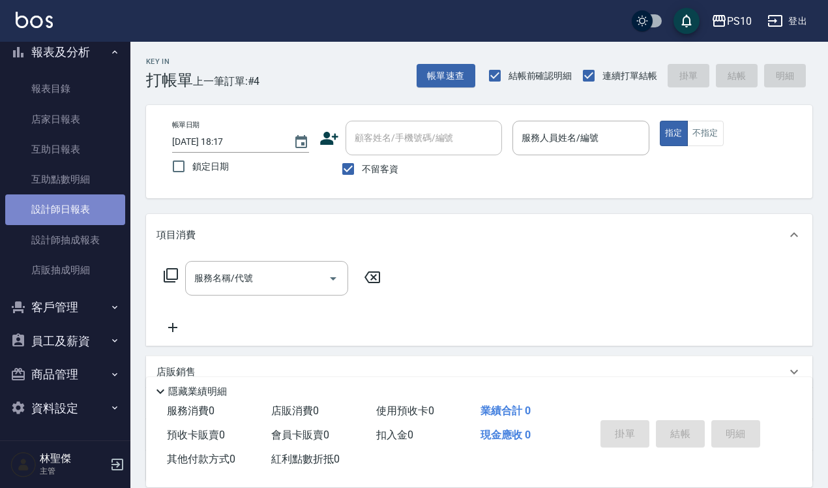
click at [82, 207] on link "設計師日報表" at bounding box center [65, 209] width 120 height 30
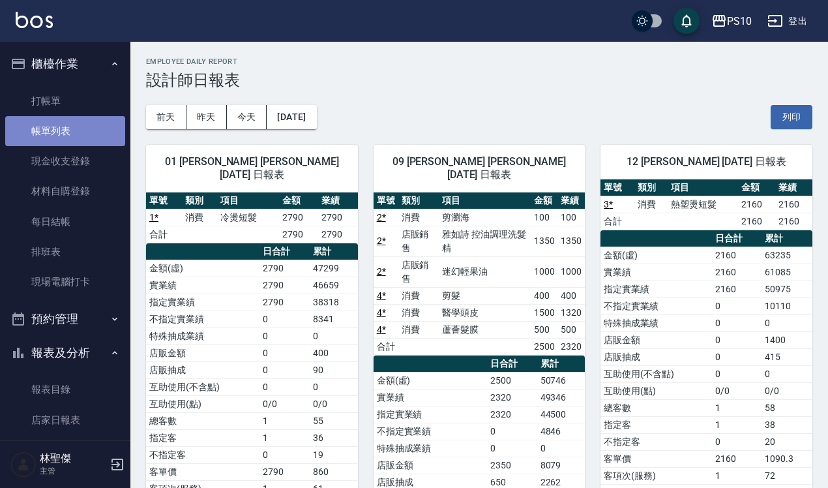
click at [75, 130] on link "帳單列表" at bounding box center [65, 131] width 120 height 30
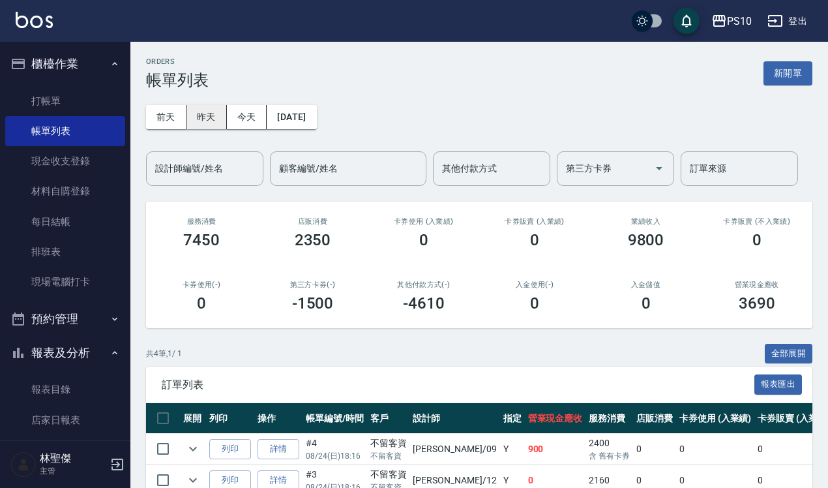
click at [207, 117] on button "昨天" at bounding box center [207, 117] width 40 height 24
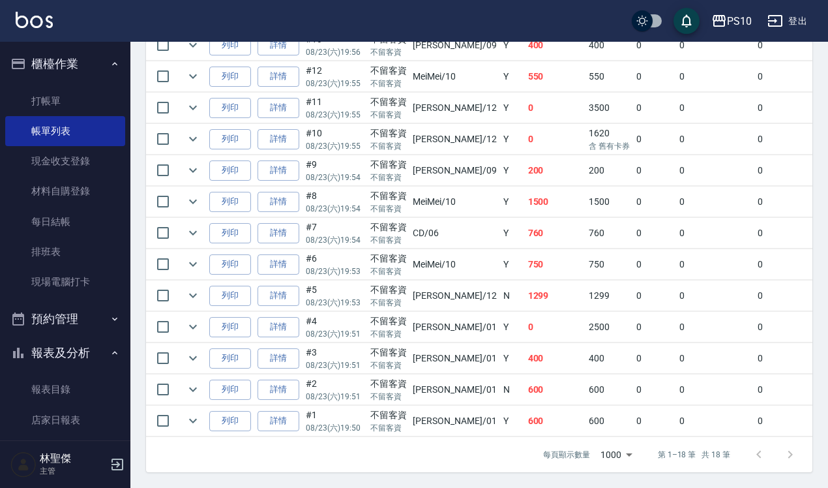
scroll to position [571, 0]
click at [277, 385] on link "詳情" at bounding box center [279, 390] width 42 height 20
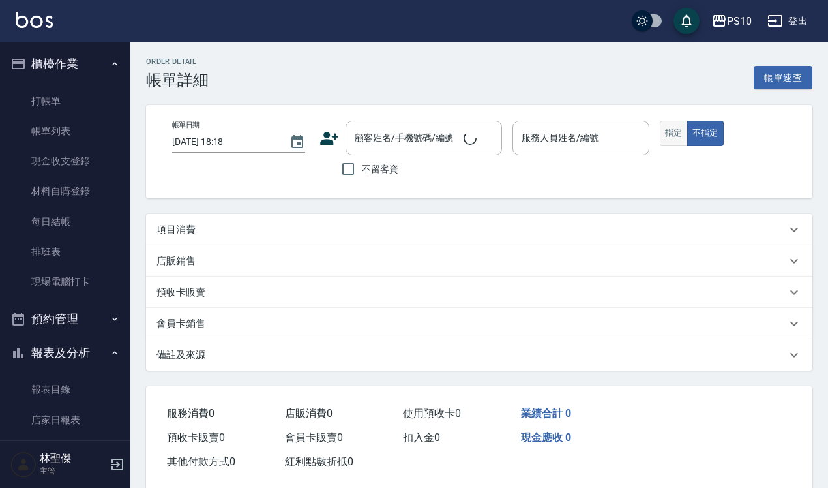
type input "[DATE] 19:51"
checkbox input "true"
type input "[PERSON_NAME]-01"
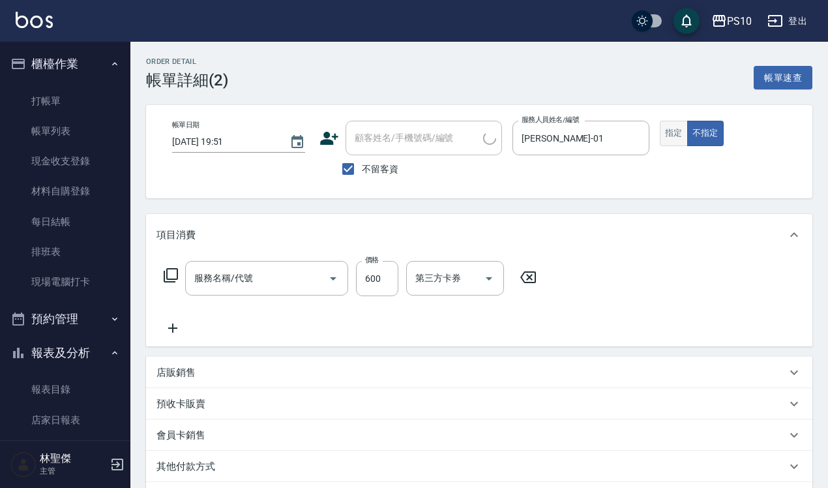
type input "剪+洗(203)"
click at [679, 134] on button "指定" at bounding box center [674, 133] width 28 height 25
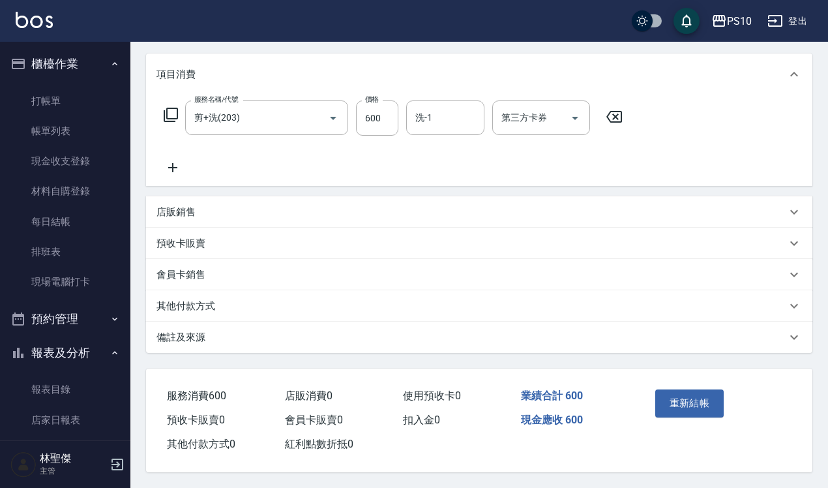
scroll to position [165, 0]
click at [701, 402] on button "重新結帳" at bounding box center [689, 402] width 69 height 27
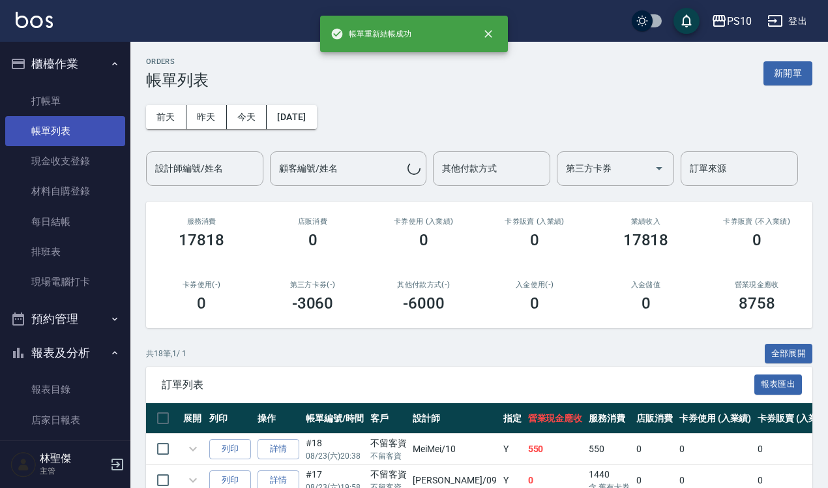
click at [73, 132] on link "帳單列表" at bounding box center [65, 131] width 120 height 30
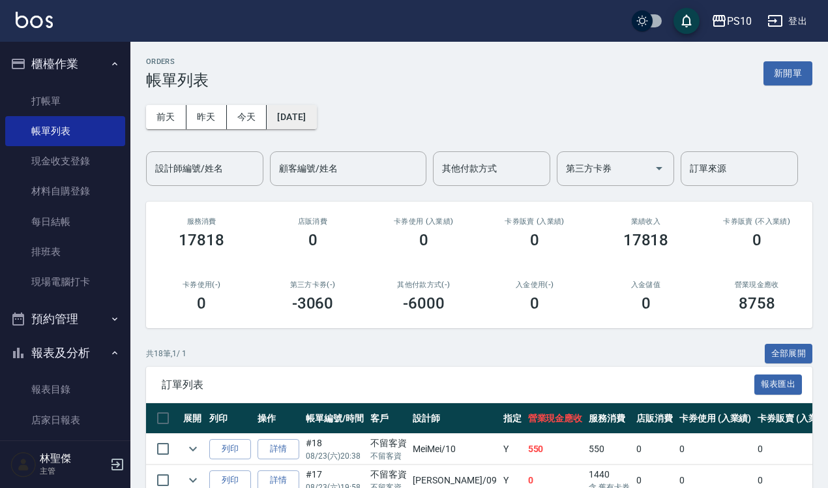
click at [314, 119] on button "[DATE]" at bounding box center [292, 117] width 50 height 24
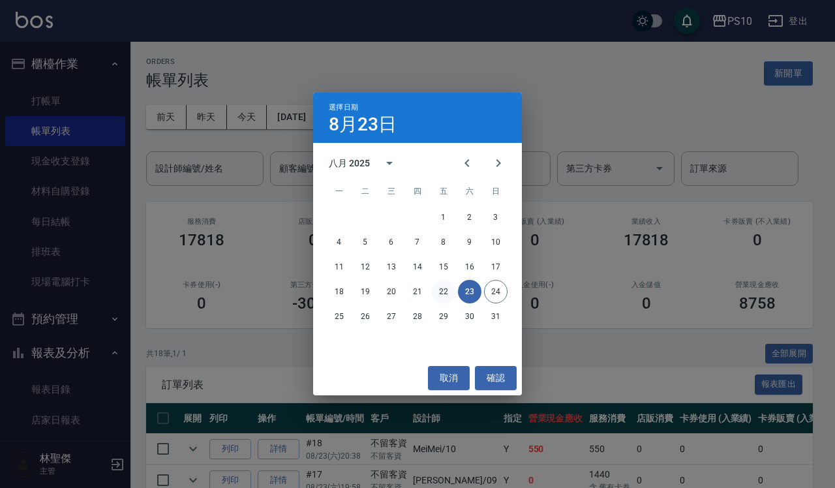
click at [447, 288] on button "22" at bounding box center [443, 291] width 23 height 23
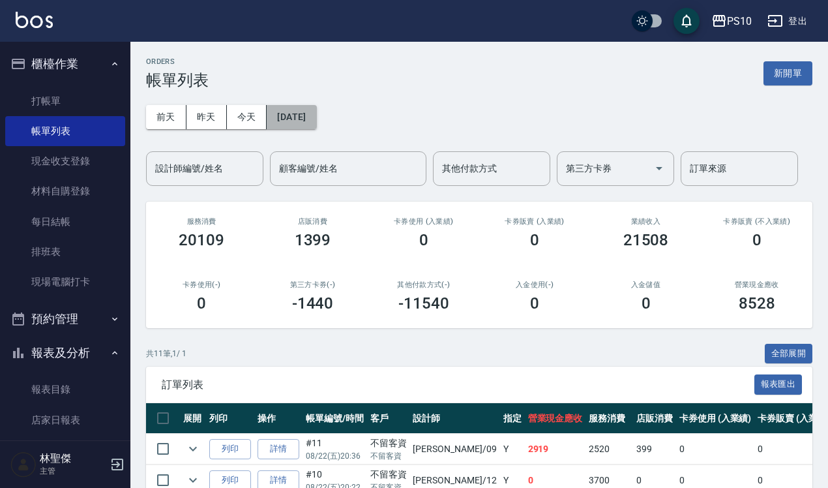
click at [284, 123] on button "[DATE]" at bounding box center [292, 117] width 50 height 24
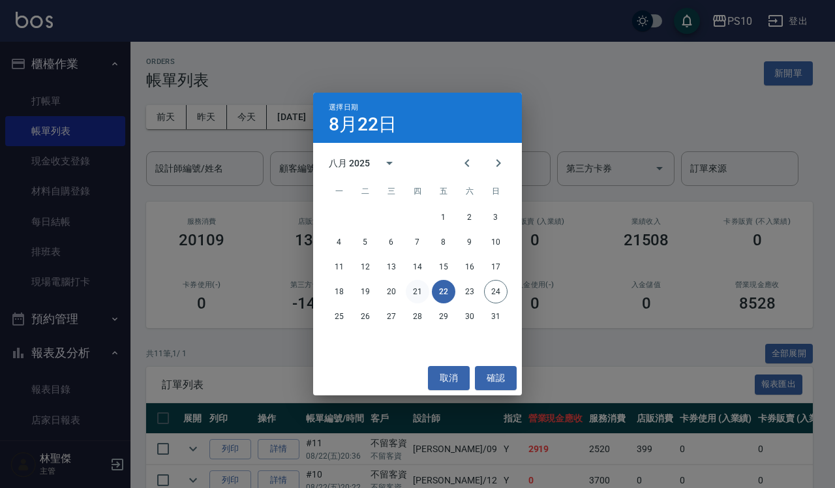
click at [421, 293] on button "21" at bounding box center [417, 291] width 23 height 23
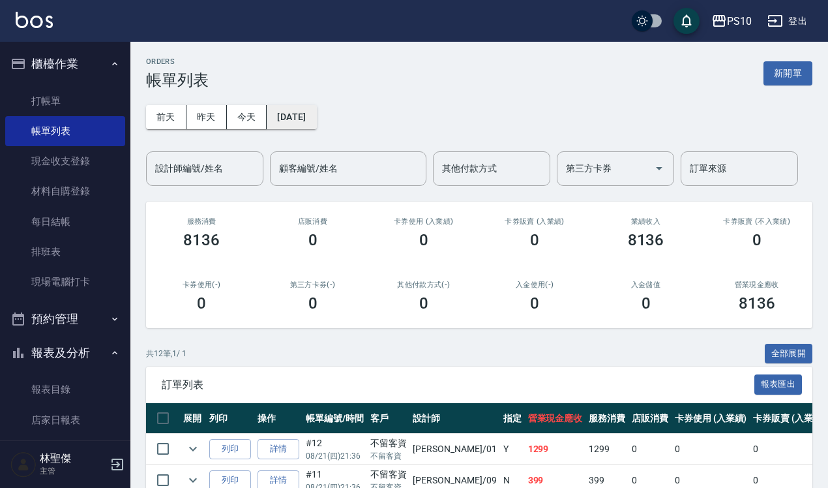
click at [307, 114] on button "[DATE]" at bounding box center [292, 117] width 50 height 24
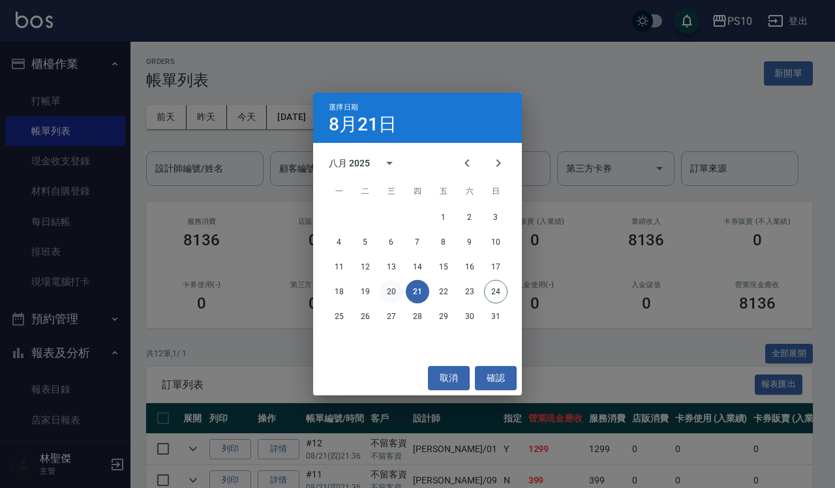
click at [393, 292] on button "20" at bounding box center [391, 291] width 23 height 23
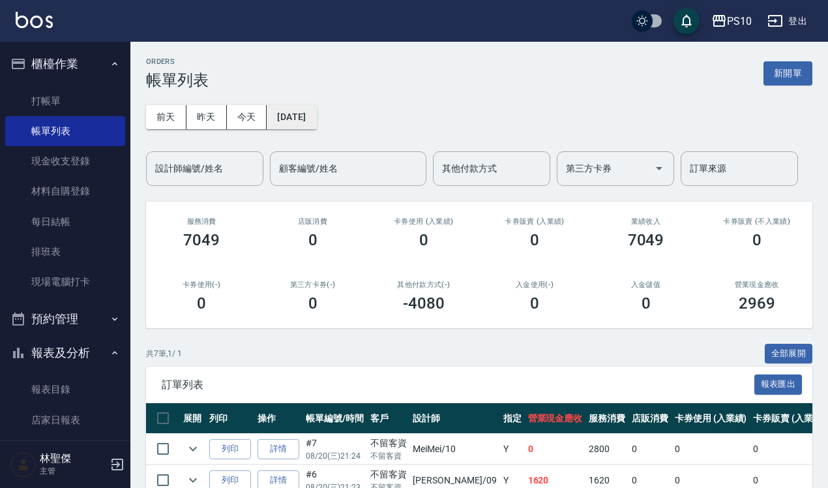
click at [316, 125] on button "[DATE]" at bounding box center [292, 117] width 50 height 24
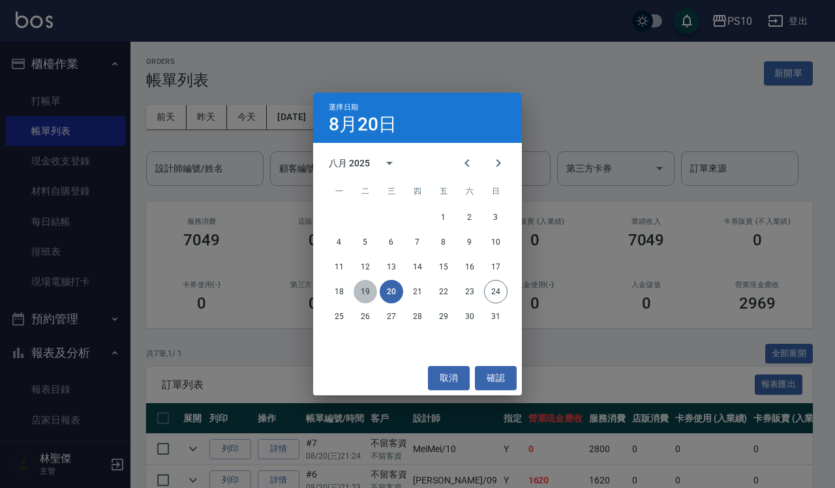
click at [367, 291] on button "19" at bounding box center [364, 291] width 23 height 23
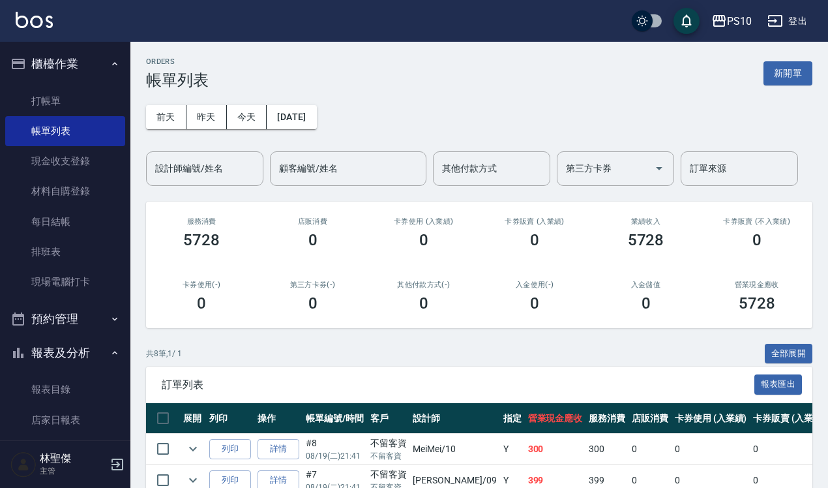
click at [312, 129] on div "[DATE] [DATE] [DATE] [DATE] 設計師編號/姓名 設計師編號/姓名 顧客編號/姓名 顧客編號/姓名 其他付款方式 其他付款方式 第三方…" at bounding box center [479, 137] width 666 height 97
click at [298, 121] on button "[DATE]" at bounding box center [292, 117] width 50 height 24
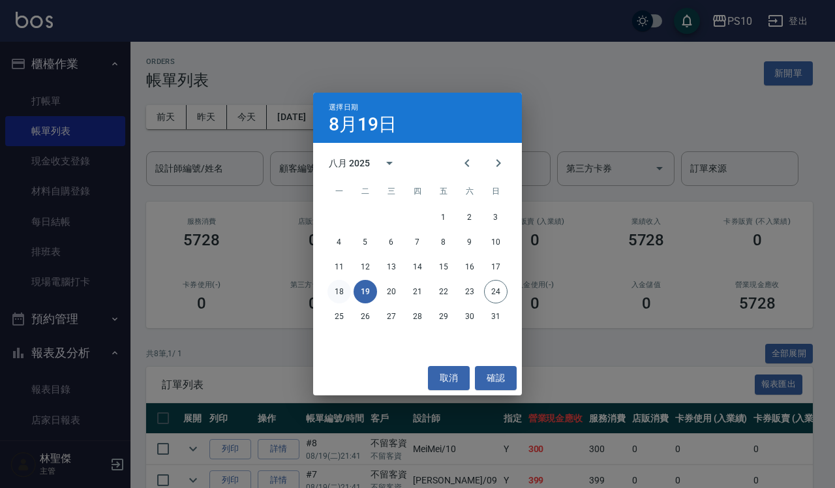
click at [344, 292] on button "18" at bounding box center [338, 291] width 23 height 23
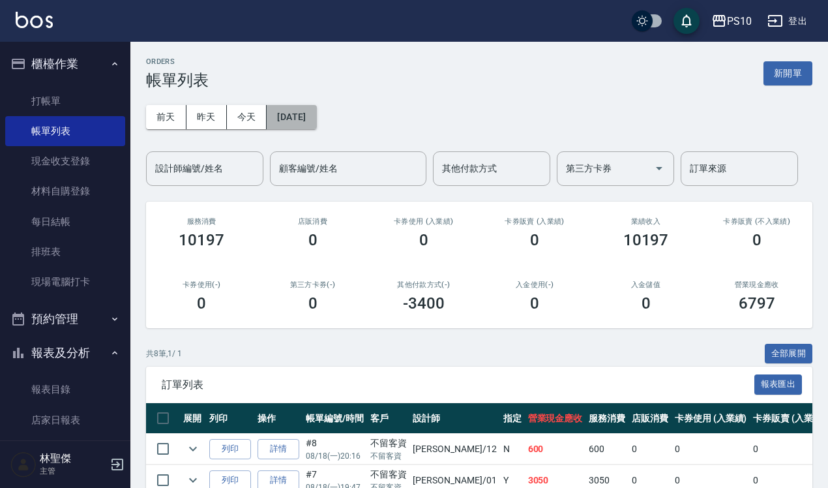
click at [297, 119] on button "[DATE]" at bounding box center [292, 117] width 50 height 24
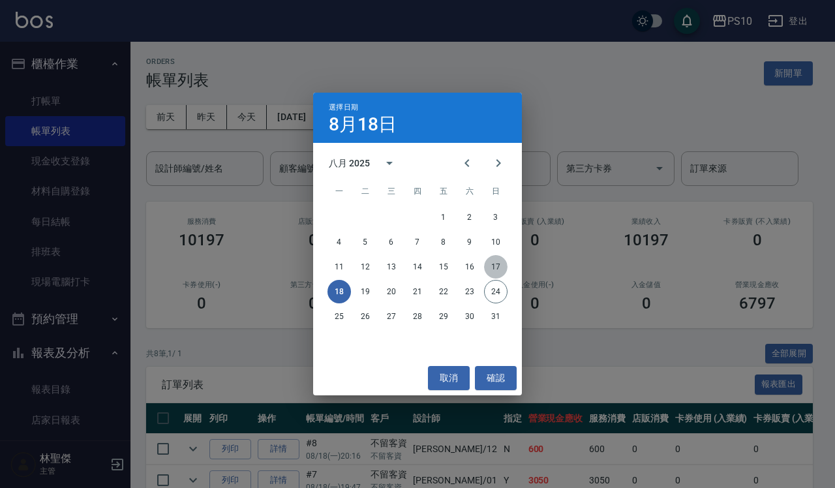
click at [499, 261] on button "17" at bounding box center [495, 266] width 23 height 23
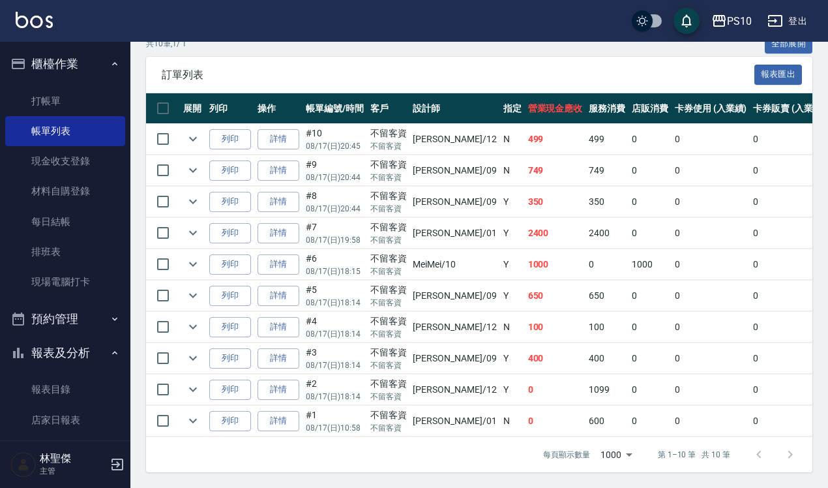
scroll to position [324, 0]
click at [274, 411] on link "詳情" at bounding box center [279, 421] width 42 height 20
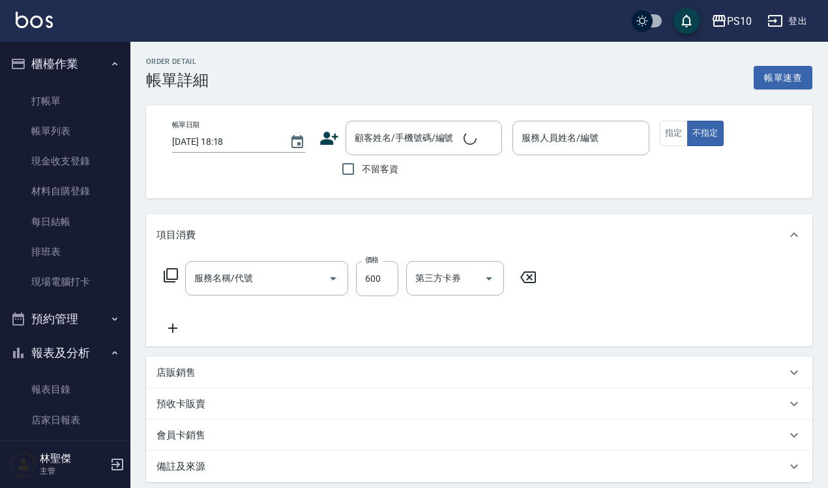
type input "[DATE] 10:58"
checkbox input "true"
type input "[PERSON_NAME]-01"
type input "剪+洗(203)"
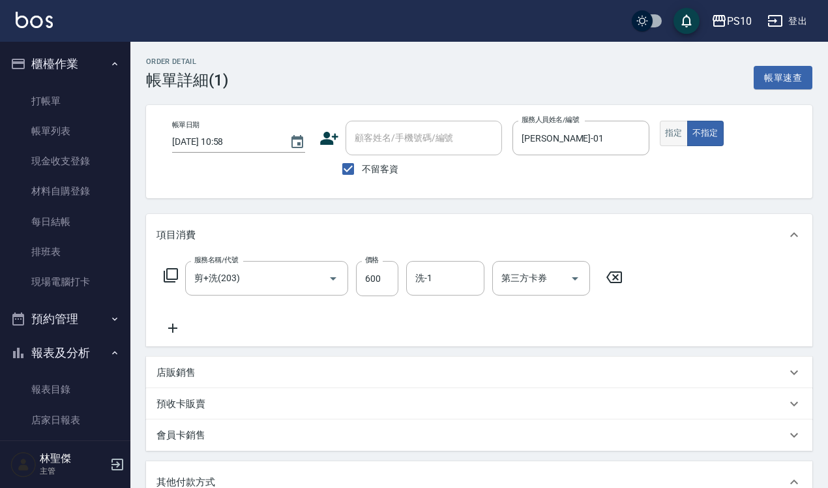
click at [673, 136] on button "指定" at bounding box center [674, 133] width 28 height 25
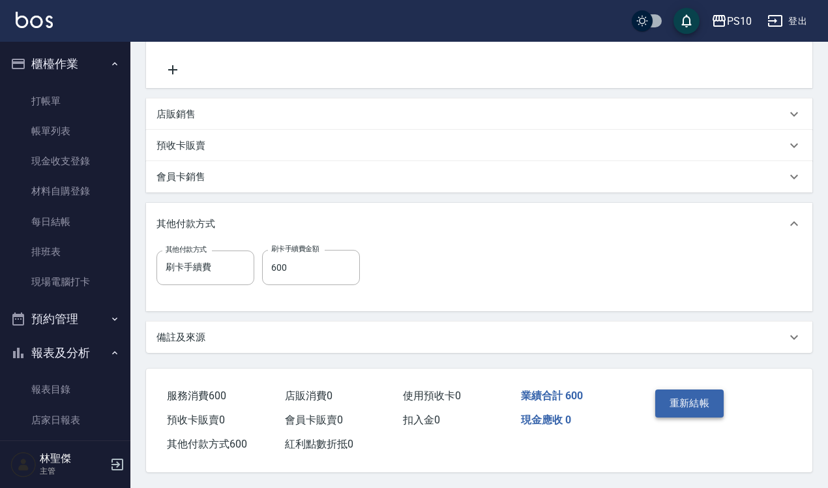
click at [670, 393] on button "重新結帳" at bounding box center [689, 402] width 69 height 27
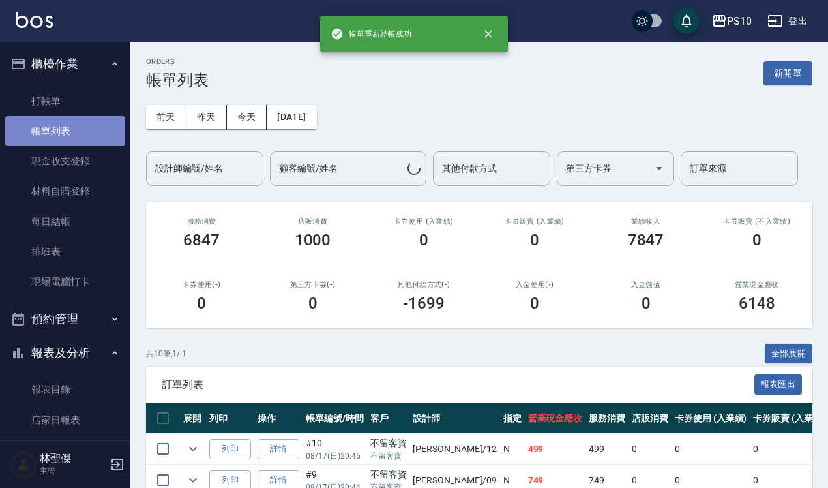
click at [67, 131] on link "帳單列表" at bounding box center [65, 131] width 120 height 30
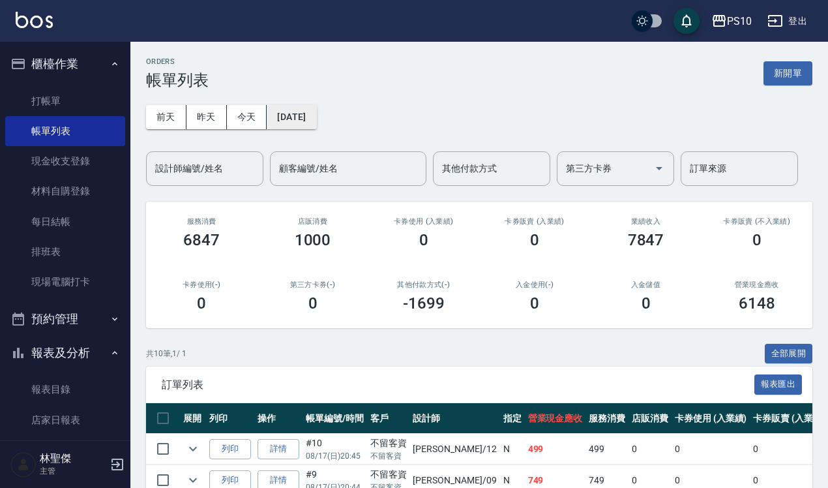
click at [310, 114] on button "[DATE]" at bounding box center [292, 117] width 50 height 24
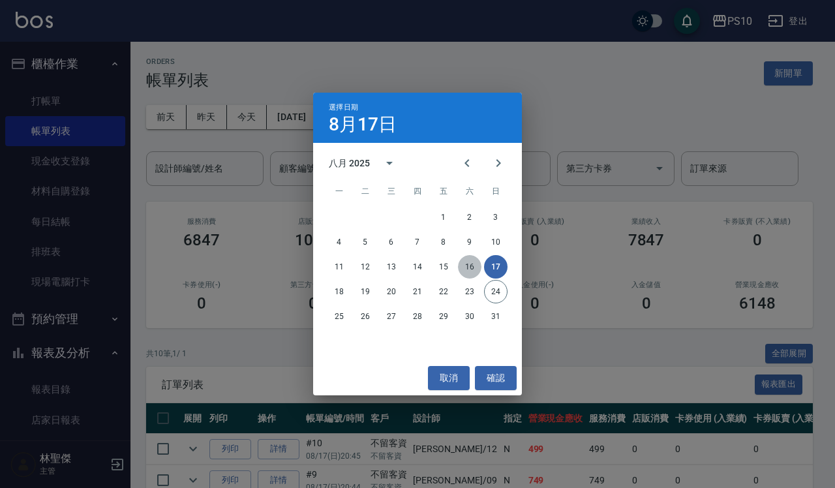
click at [472, 261] on button "16" at bounding box center [469, 266] width 23 height 23
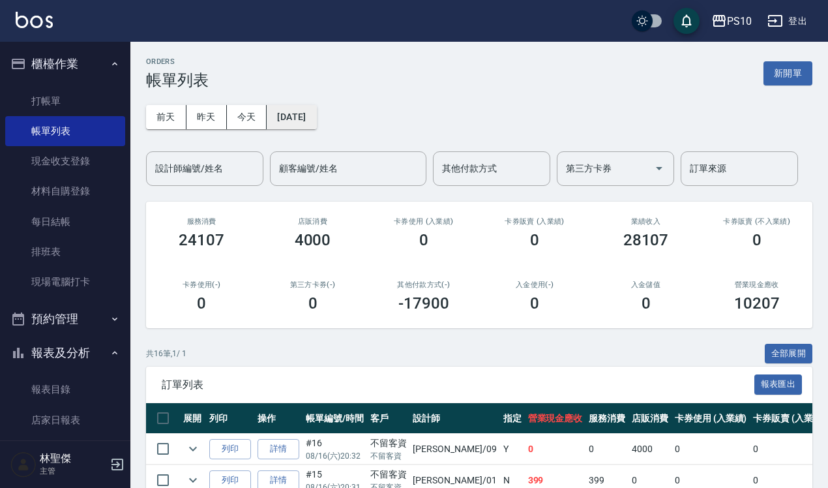
click at [316, 121] on button "[DATE]" at bounding box center [292, 117] width 50 height 24
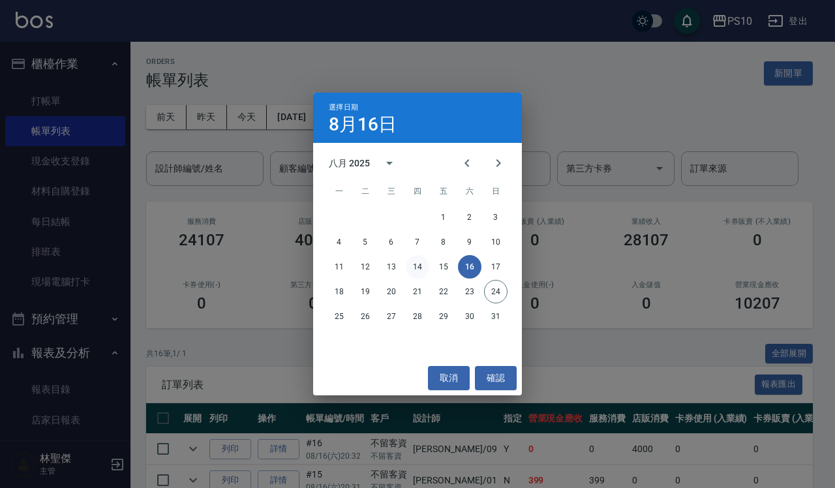
click at [425, 267] on button "14" at bounding box center [417, 266] width 23 height 23
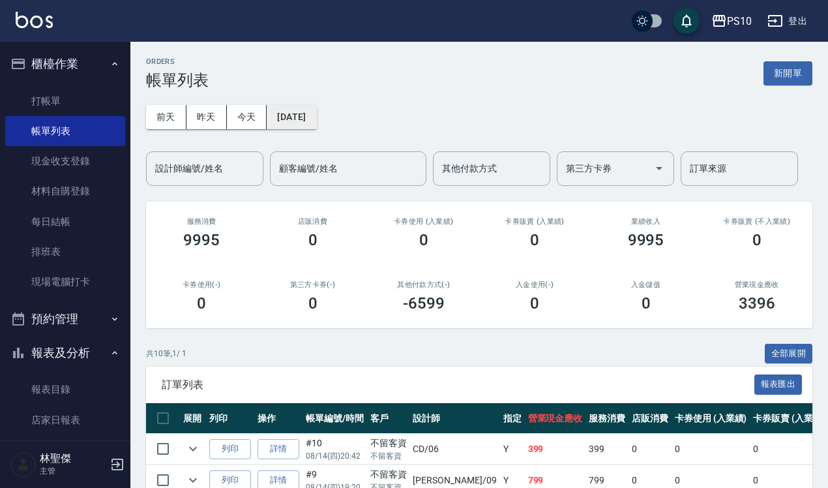
click at [302, 118] on button "[DATE]" at bounding box center [292, 117] width 50 height 24
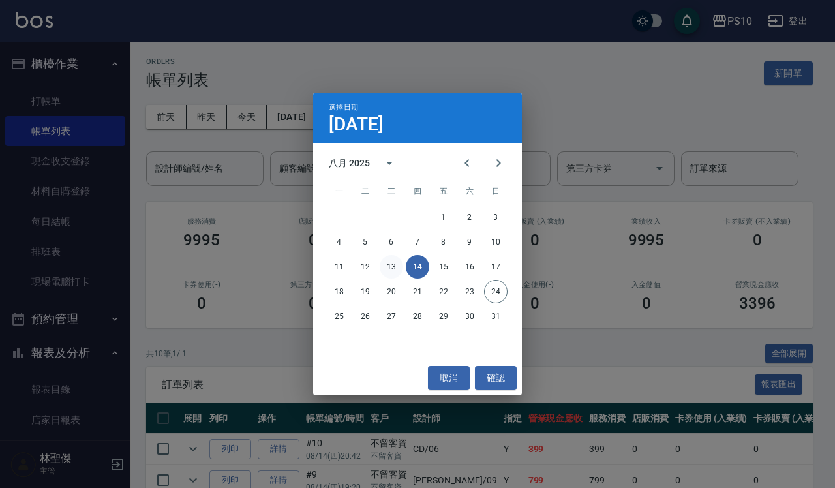
click at [396, 262] on button "13" at bounding box center [391, 266] width 23 height 23
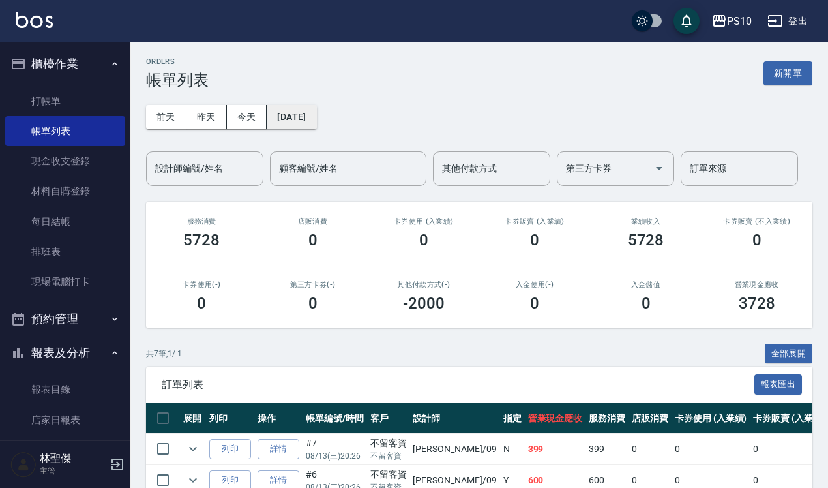
click at [316, 118] on button "[DATE]" at bounding box center [292, 117] width 50 height 24
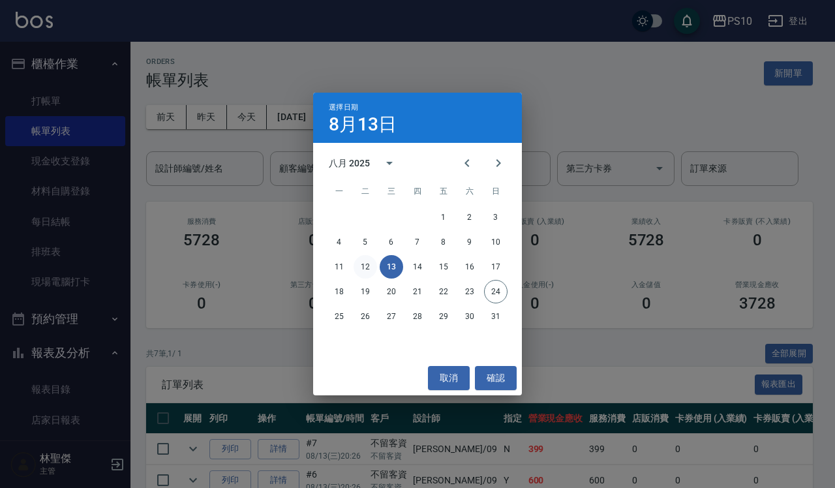
click at [364, 266] on button "12" at bounding box center [364, 266] width 23 height 23
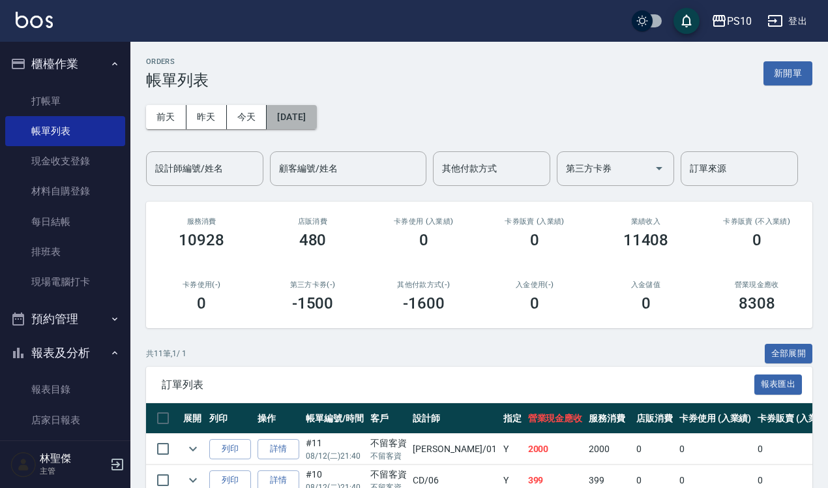
click at [308, 121] on button "[DATE]" at bounding box center [292, 117] width 50 height 24
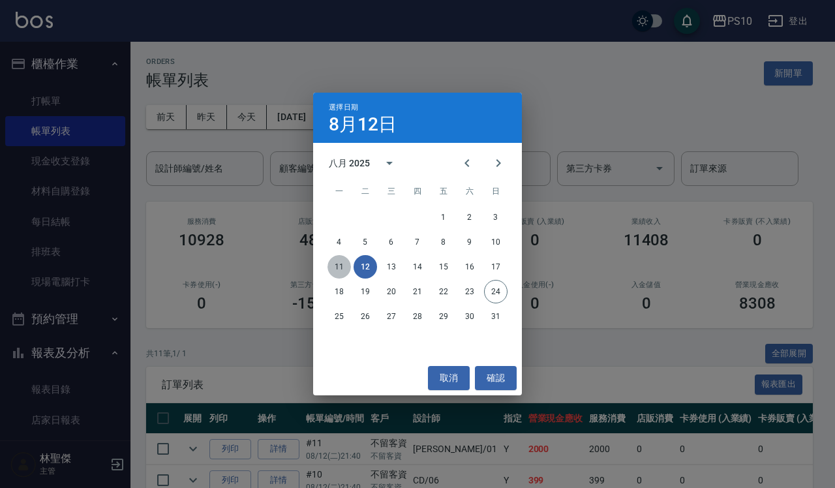
click at [337, 258] on button "11" at bounding box center [338, 266] width 23 height 23
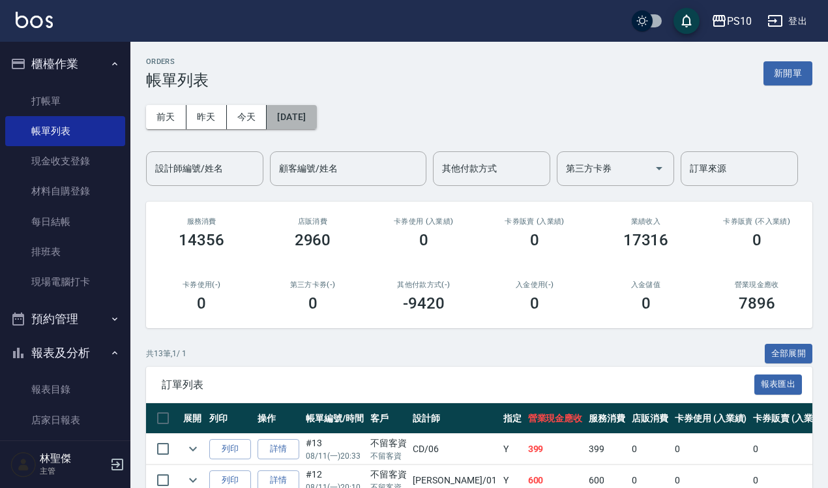
click at [308, 119] on button "[DATE]" at bounding box center [292, 117] width 50 height 24
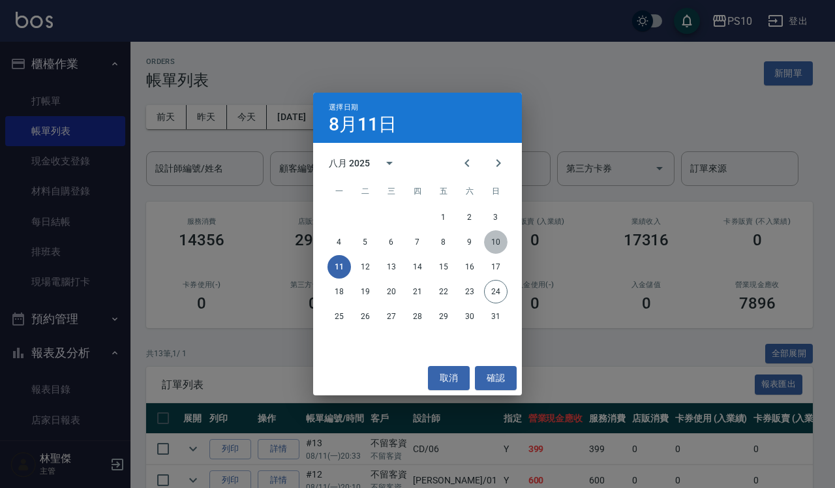
click at [500, 241] on button "10" at bounding box center [495, 241] width 23 height 23
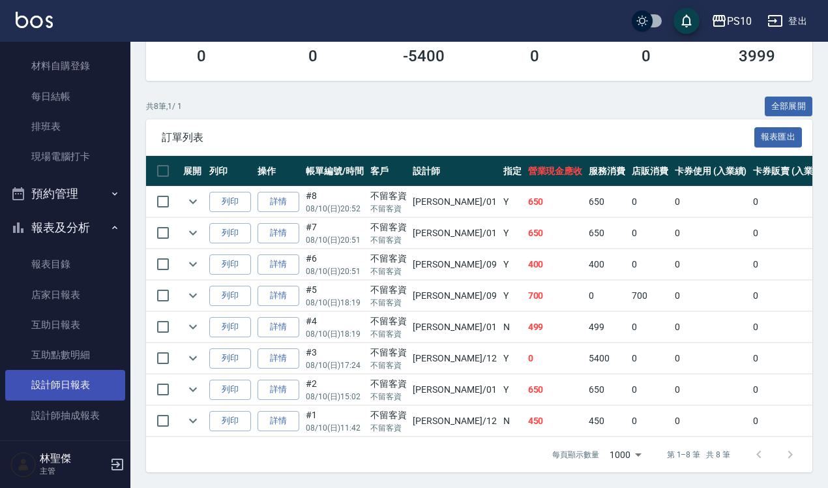
scroll to position [245, 0]
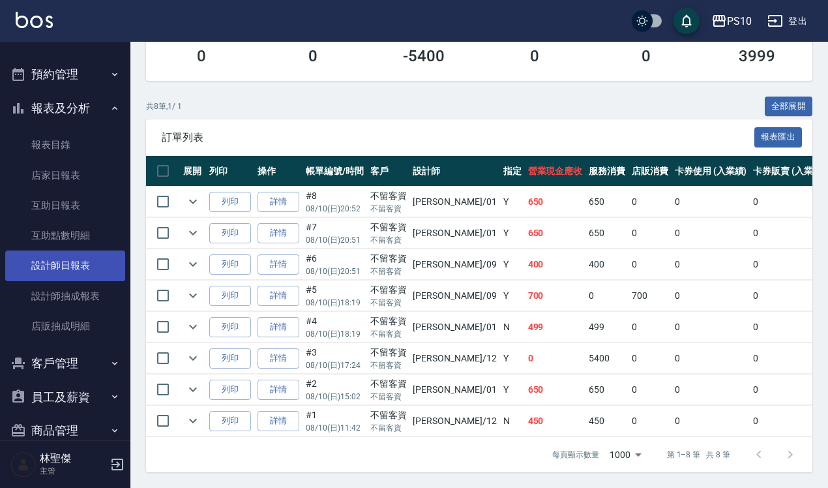
click at [76, 260] on link "設計師日報表" at bounding box center [65, 265] width 120 height 30
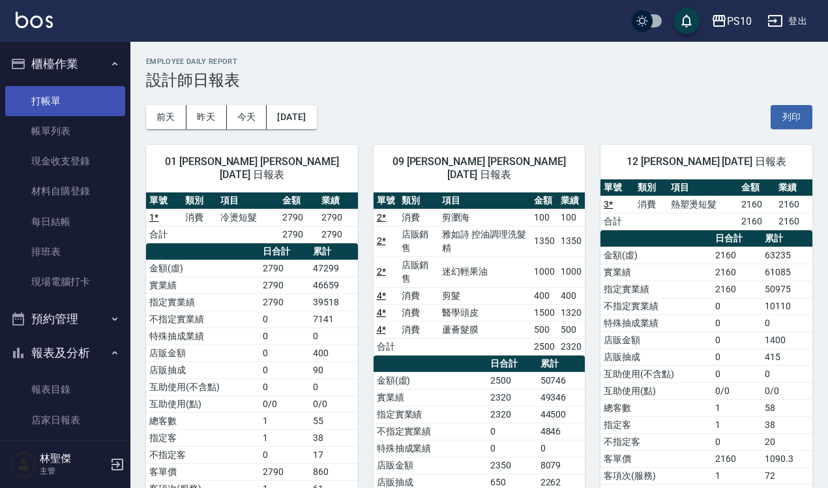
click at [60, 93] on link "打帳單" at bounding box center [65, 101] width 120 height 30
